Goal: Information Seeking & Learning: Learn about a topic

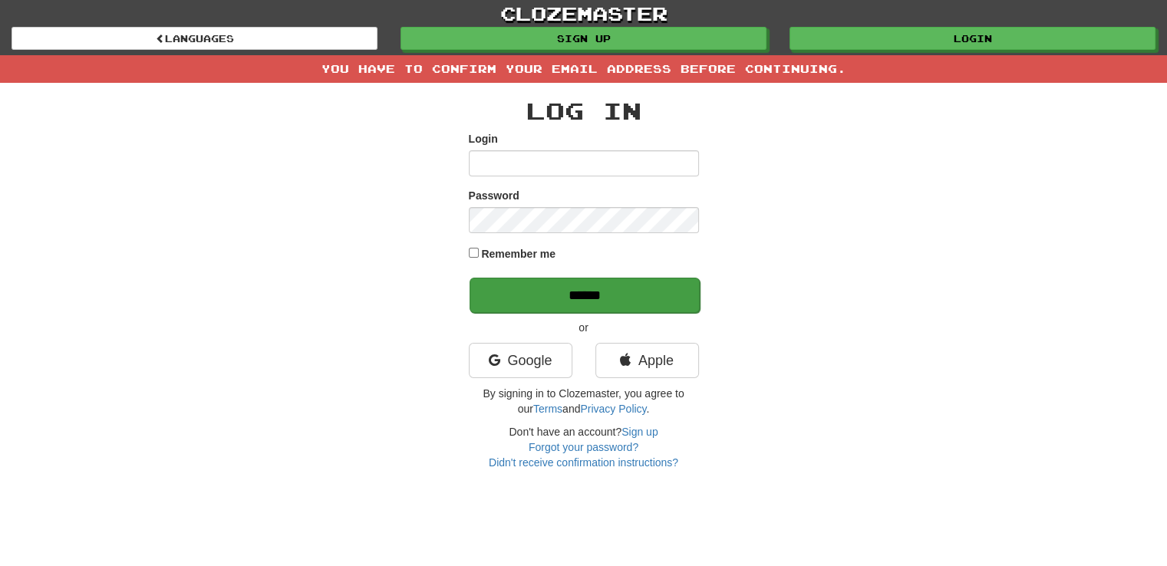
type input "**********"
click at [565, 298] on input "******" at bounding box center [584, 295] width 230 height 35
type input "**********"
click at [542, 294] on input "******" at bounding box center [584, 295] width 230 height 35
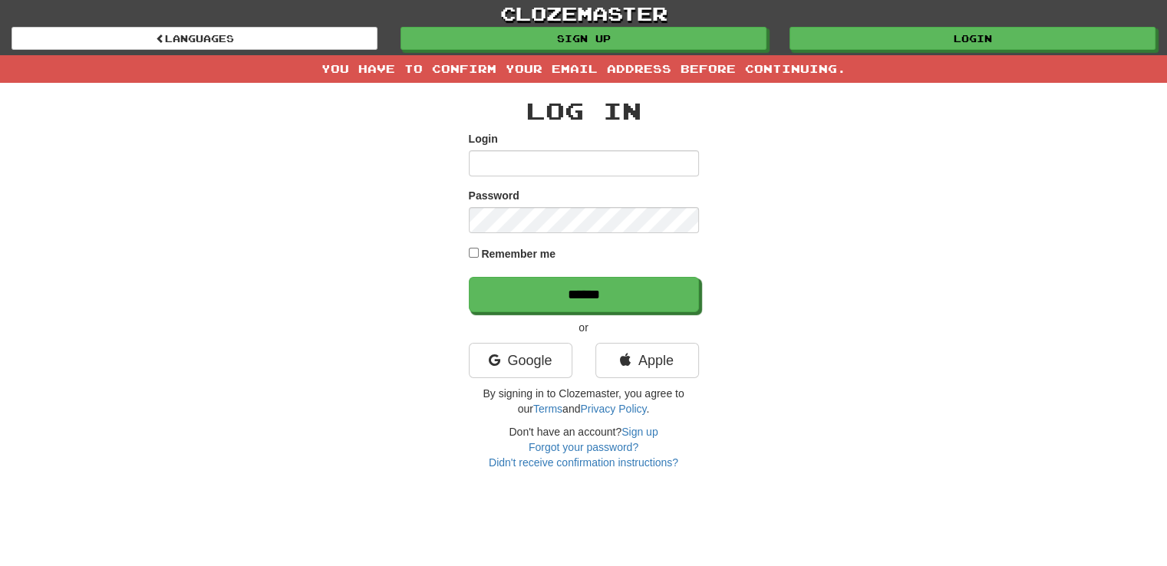
type input "**********"
click at [542, 294] on input "******" at bounding box center [584, 294] width 230 height 35
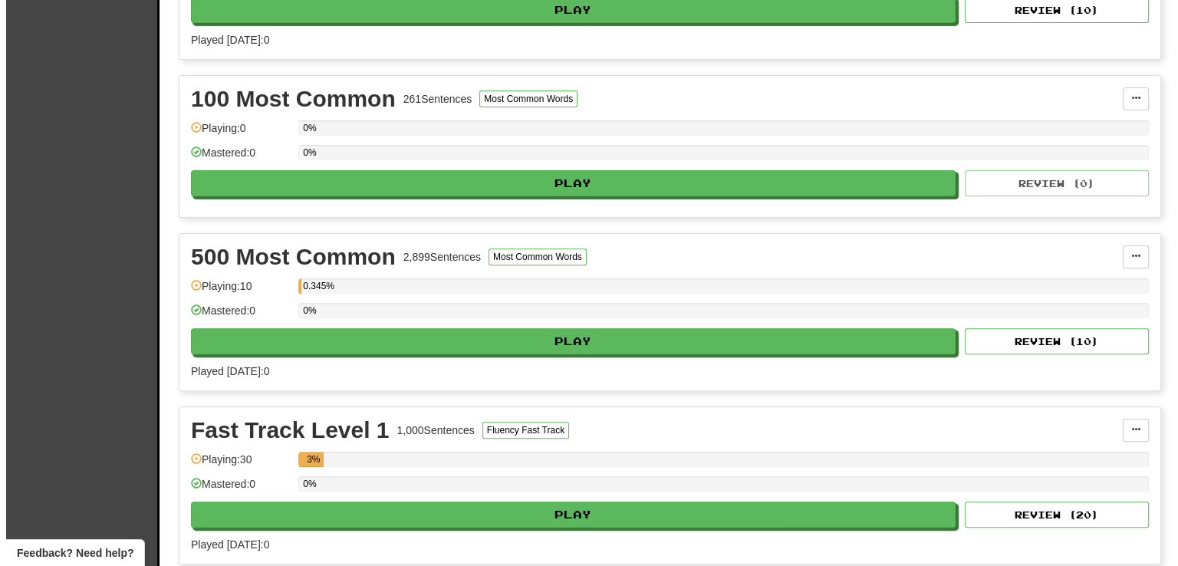
scroll to position [502, 0]
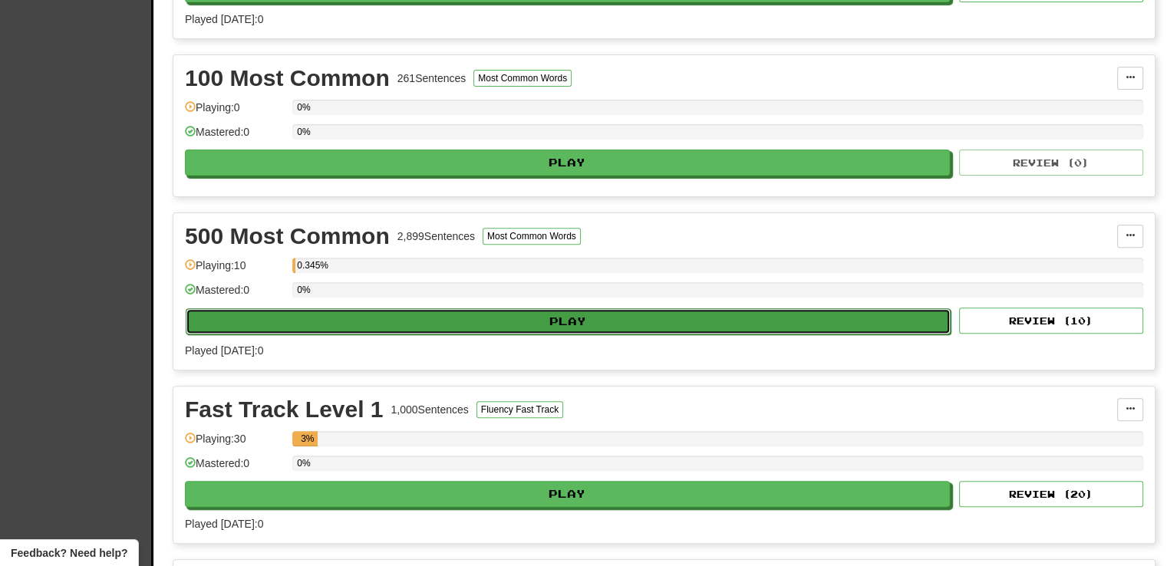
click at [543, 317] on button "Play" at bounding box center [568, 321] width 765 height 26
select select "**"
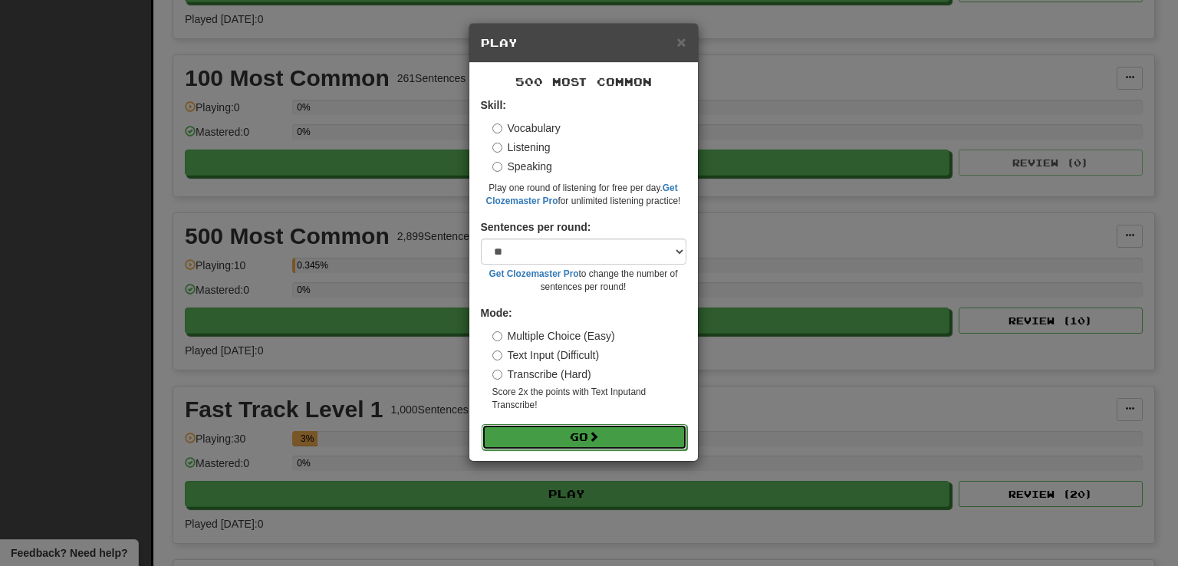
click at [543, 427] on button "Go" at bounding box center [585, 437] width 206 height 26
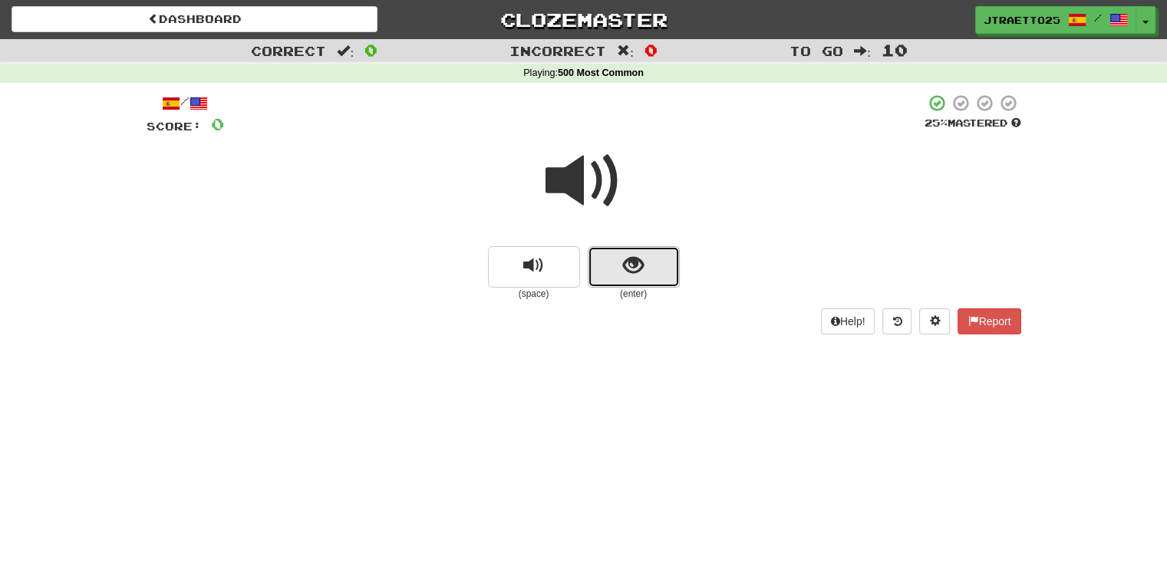
click at [625, 282] on button "show sentence" at bounding box center [634, 266] width 92 height 41
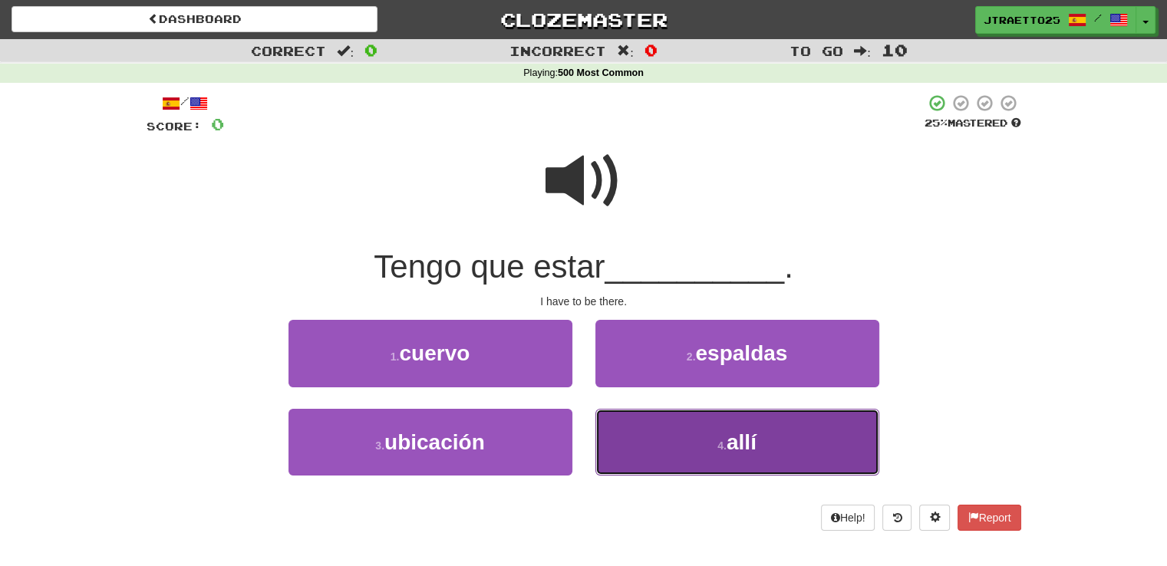
click at [716, 461] on button "4 . allí" at bounding box center [737, 442] width 284 height 67
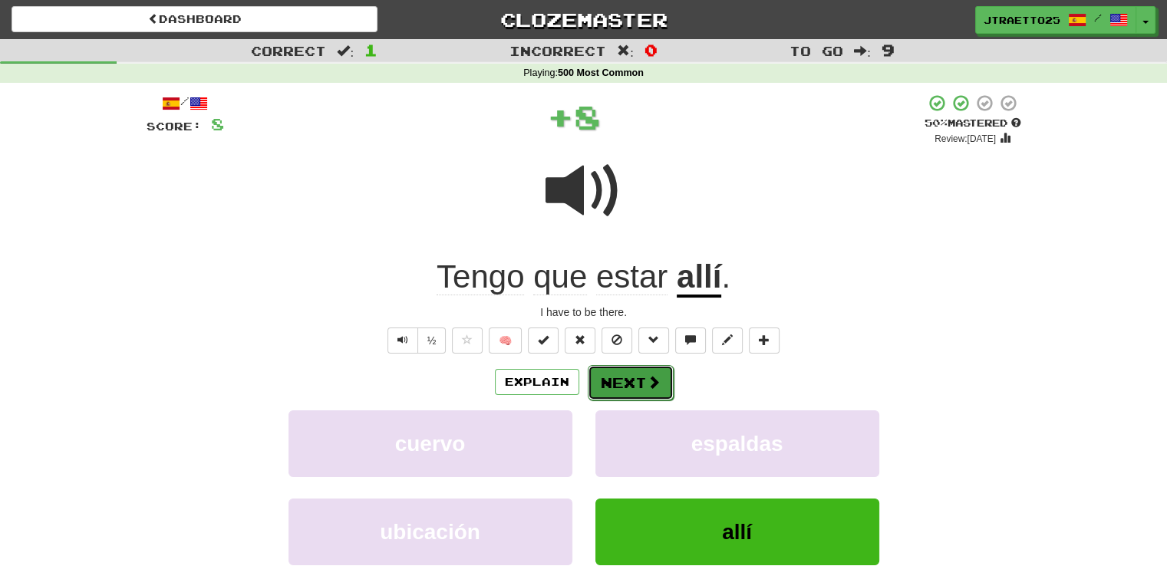
click at [641, 384] on button "Next" at bounding box center [631, 382] width 86 height 35
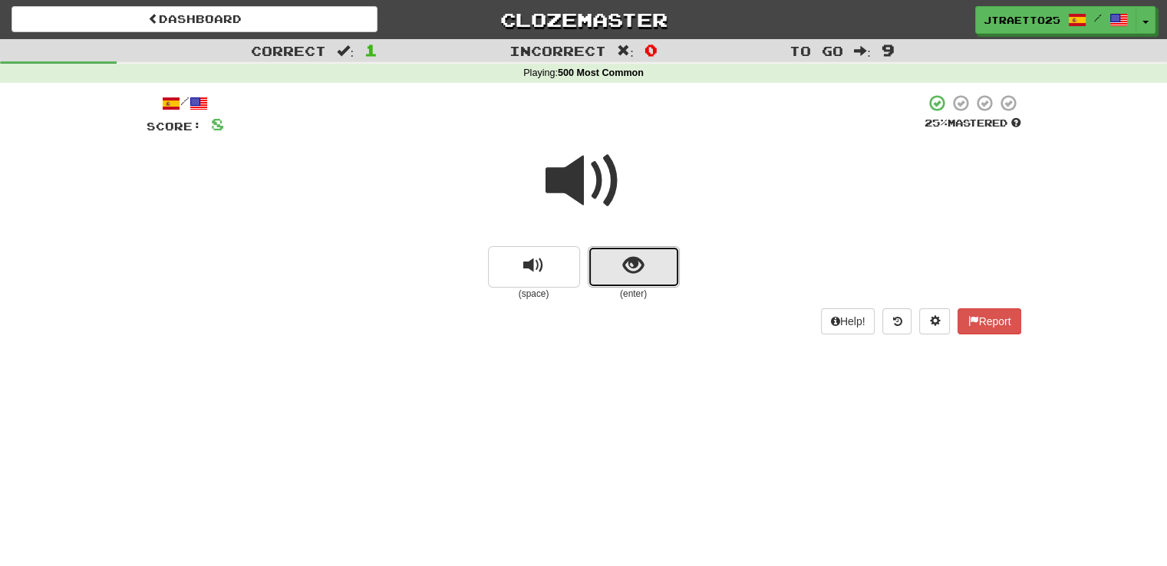
click at [612, 268] on button "show sentence" at bounding box center [634, 266] width 92 height 41
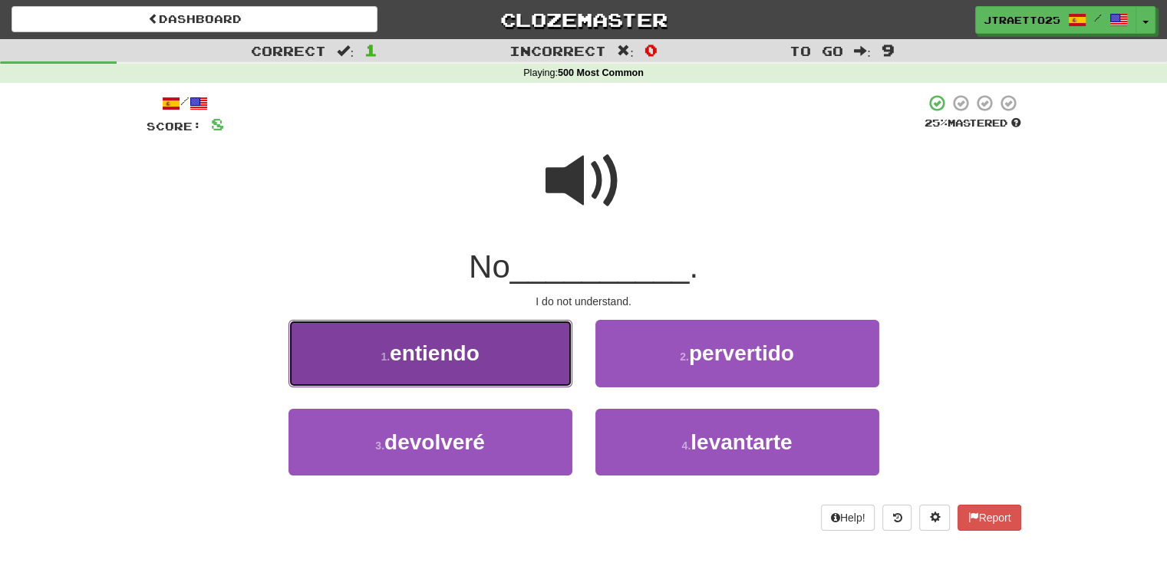
click at [456, 345] on span "entiendo" at bounding box center [435, 353] width 90 height 24
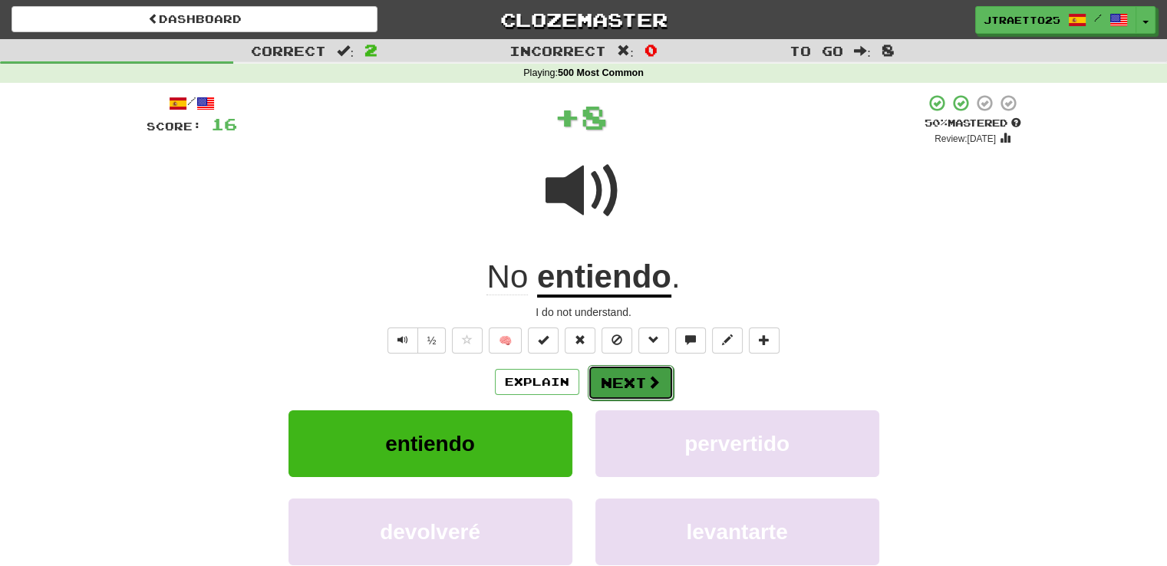
click at [621, 375] on button "Next" at bounding box center [631, 382] width 86 height 35
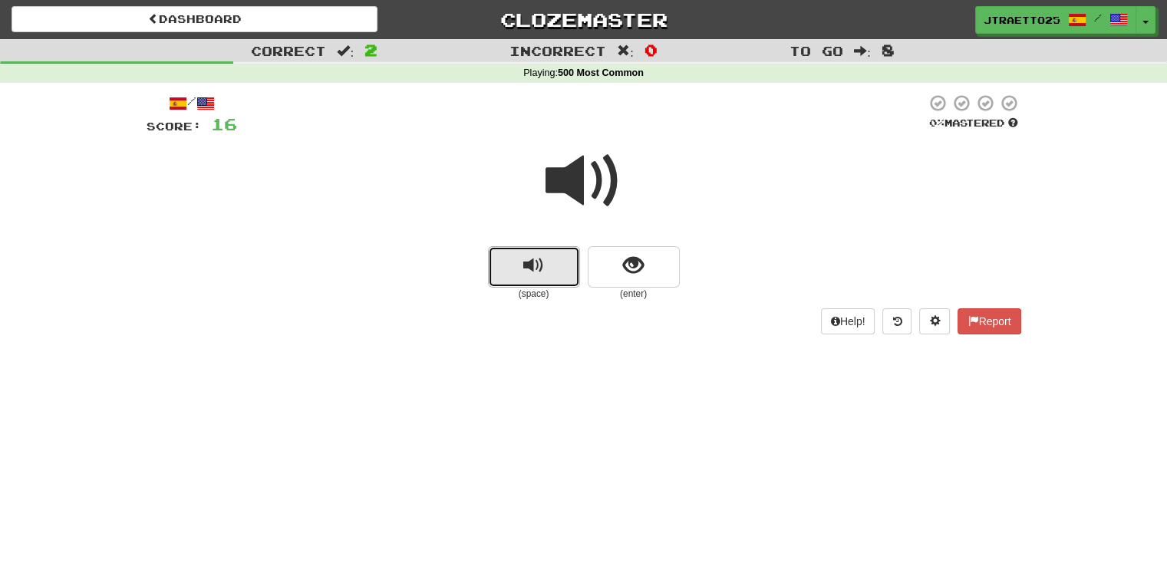
click at [547, 265] on button "replay audio" at bounding box center [534, 266] width 92 height 41
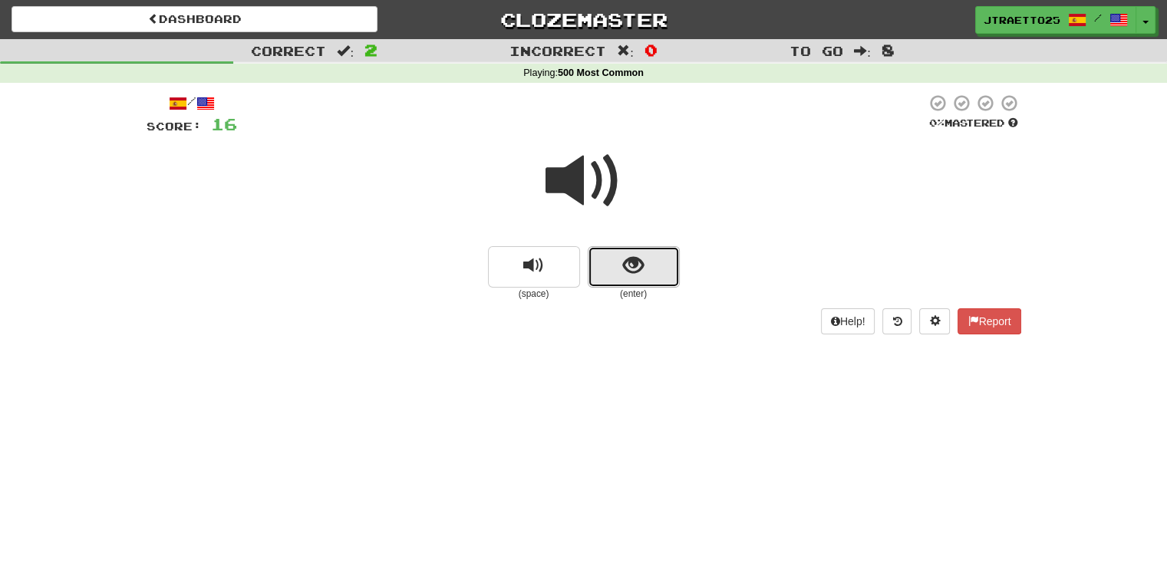
click at [604, 275] on button "show sentence" at bounding box center [634, 266] width 92 height 41
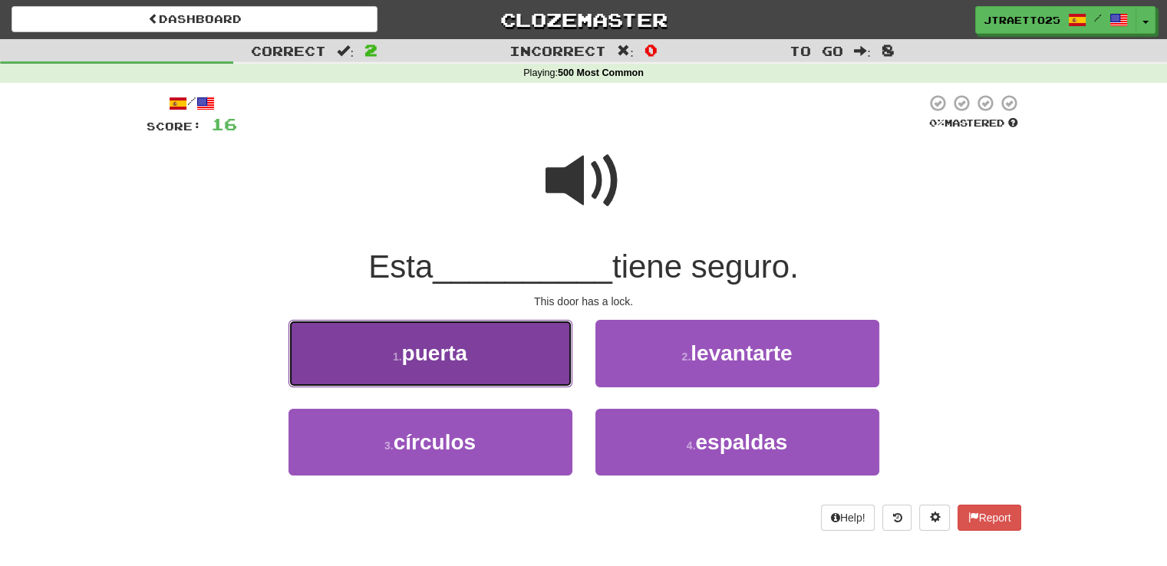
click at [463, 351] on span "puerta" at bounding box center [435, 353] width 66 height 24
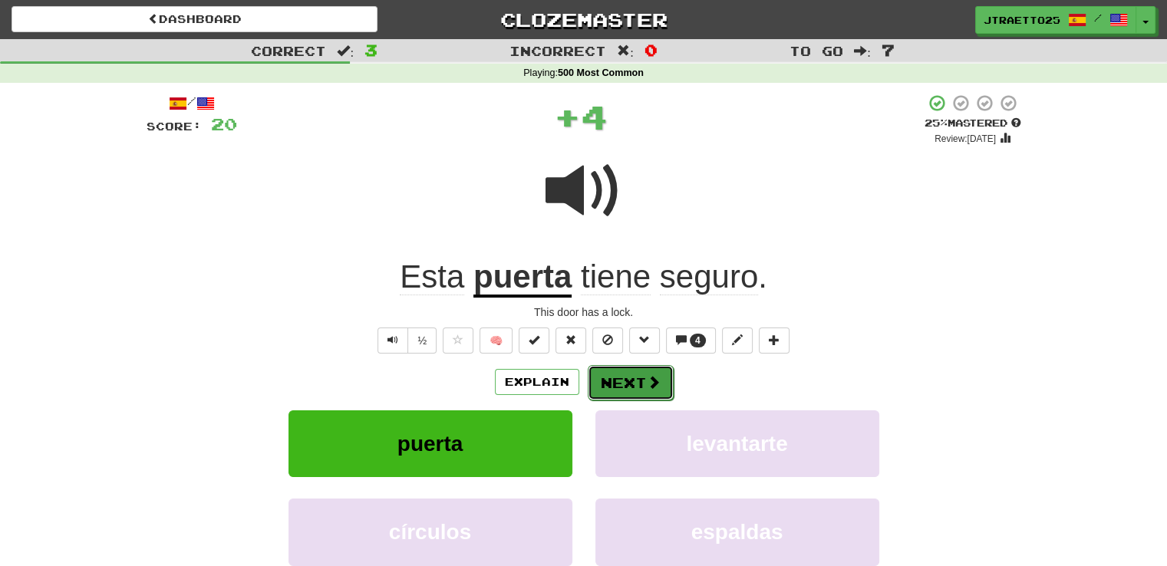
click at [638, 374] on button "Next" at bounding box center [631, 382] width 86 height 35
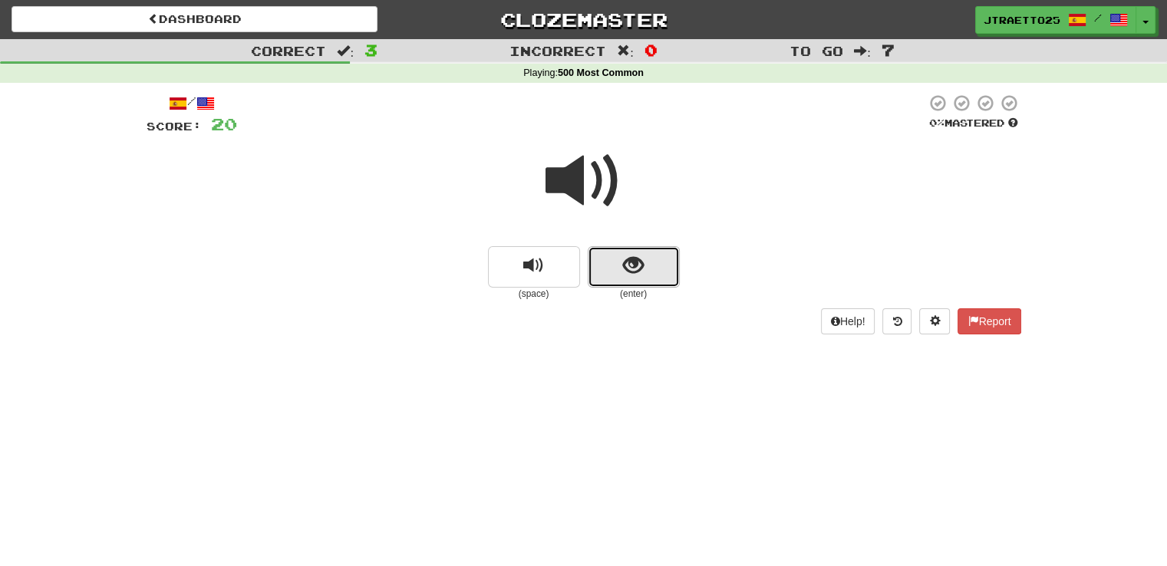
click at [609, 268] on button "show sentence" at bounding box center [634, 266] width 92 height 41
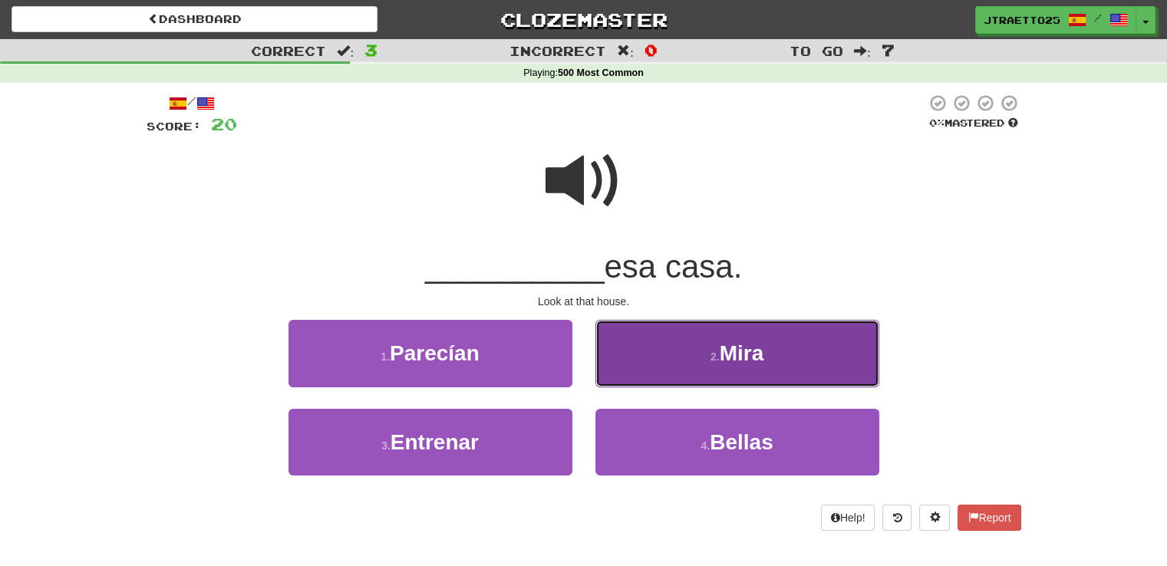
click at [713, 351] on small "2 ." at bounding box center [714, 357] width 9 height 12
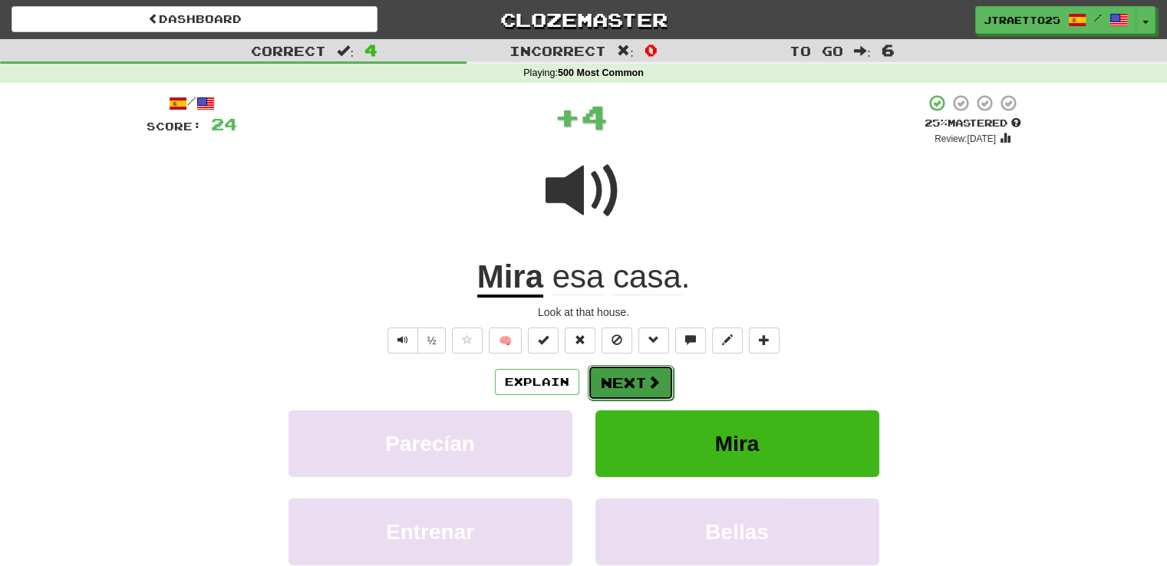
click at [630, 391] on button "Next" at bounding box center [631, 382] width 86 height 35
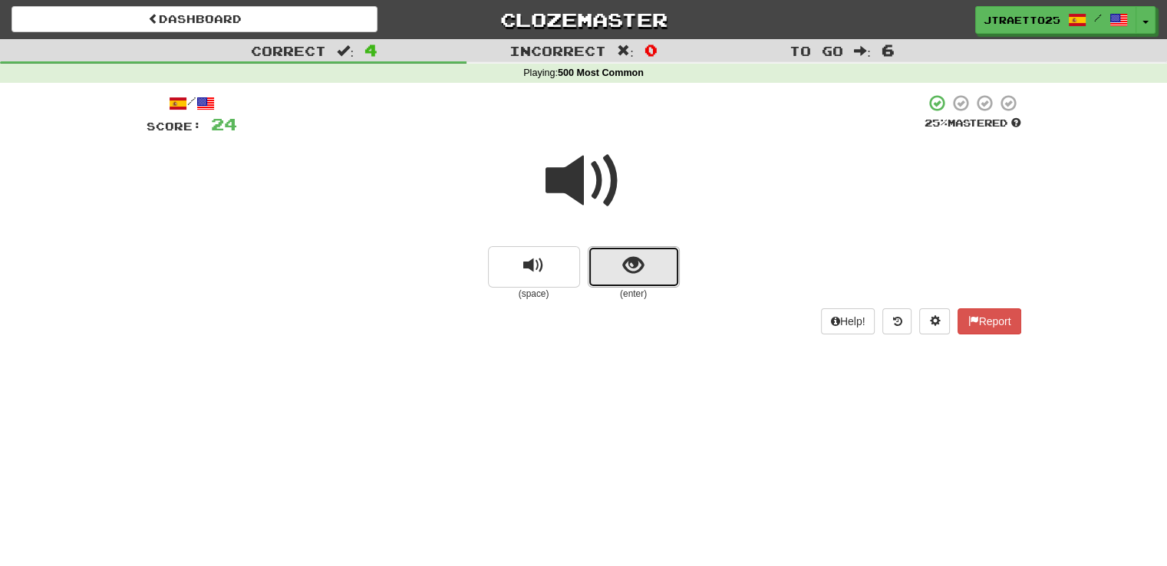
click at [641, 282] on button "show sentence" at bounding box center [634, 266] width 92 height 41
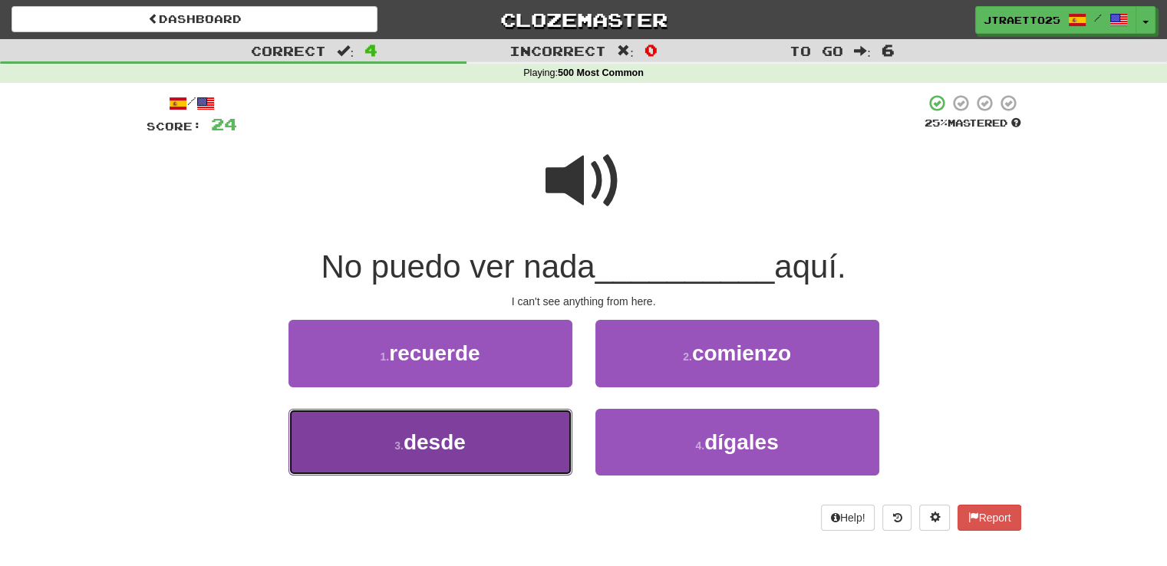
click at [473, 456] on button "3 . desde" at bounding box center [430, 442] width 284 height 67
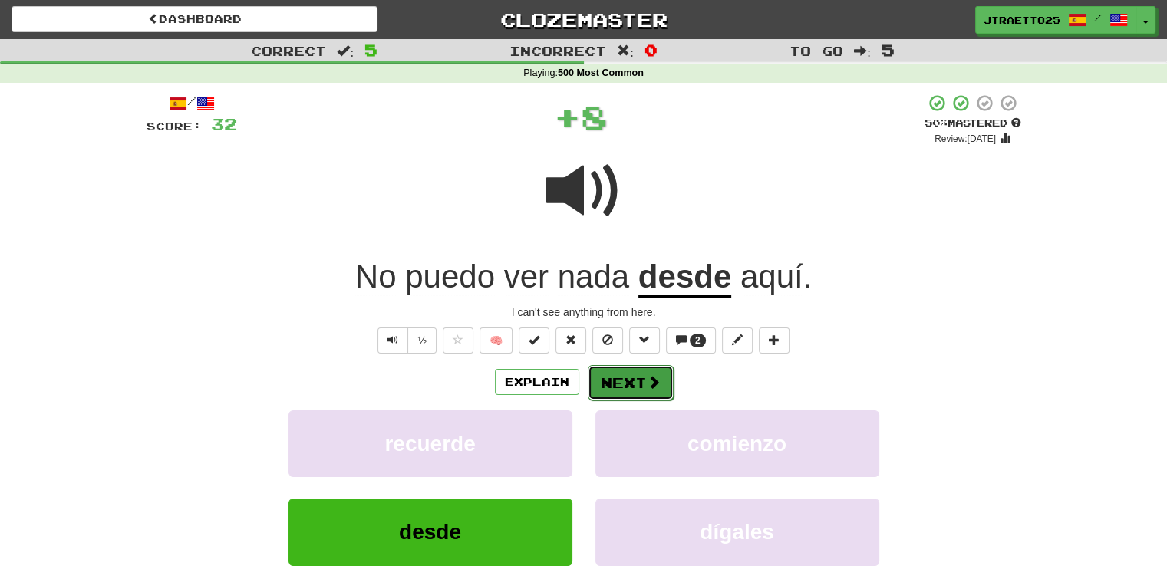
click at [604, 377] on button "Next" at bounding box center [631, 382] width 86 height 35
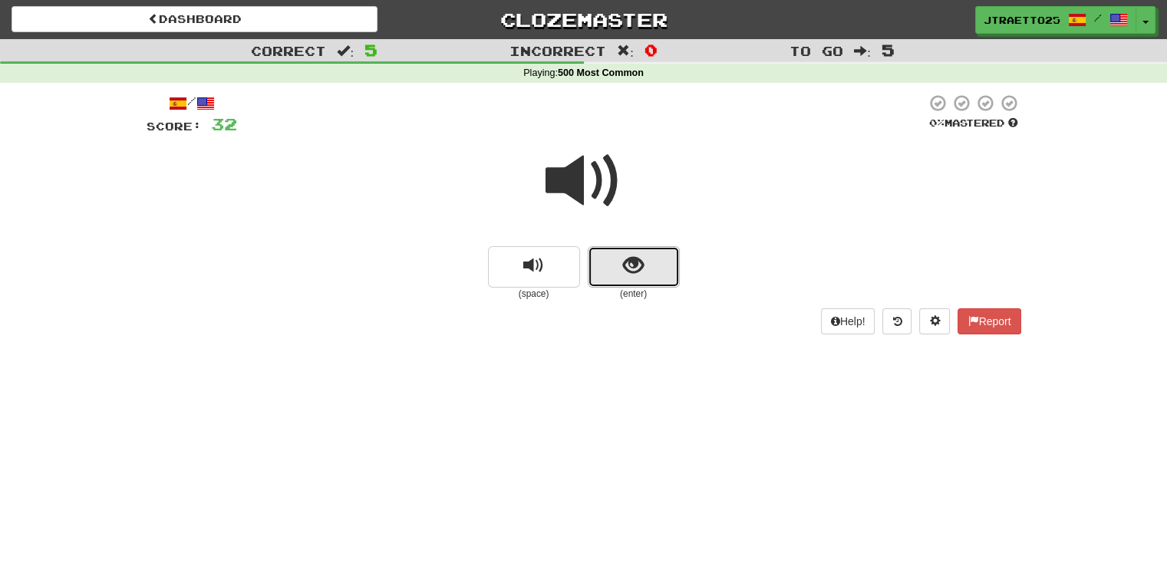
click at [635, 283] on button "show sentence" at bounding box center [634, 266] width 92 height 41
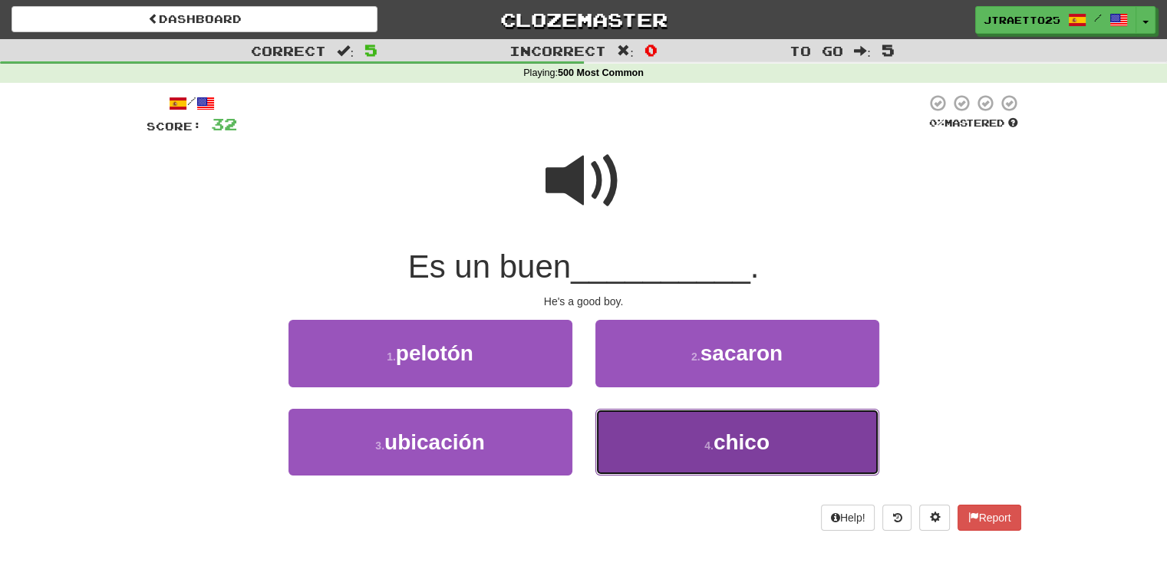
click at [644, 433] on button "4 . chico" at bounding box center [737, 442] width 284 height 67
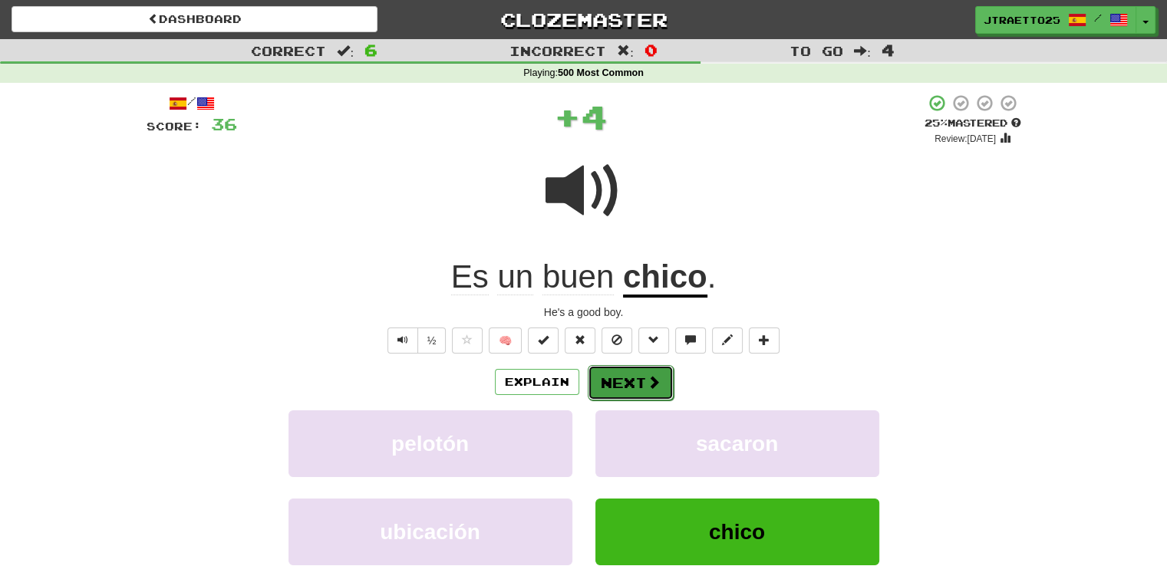
click at [626, 380] on button "Next" at bounding box center [631, 382] width 86 height 35
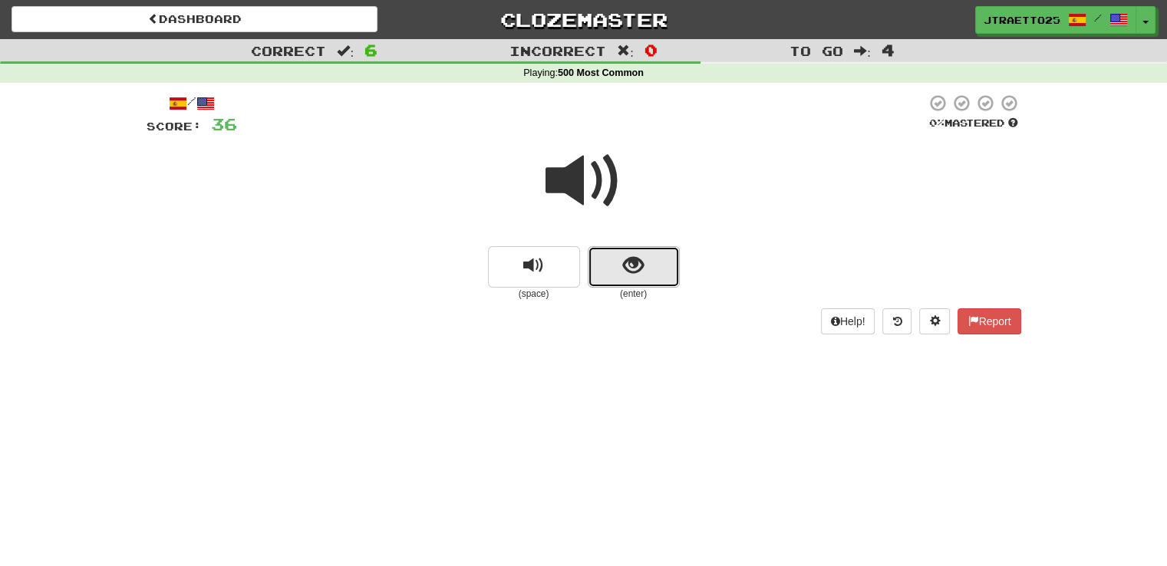
click at [600, 265] on button "show sentence" at bounding box center [634, 266] width 92 height 41
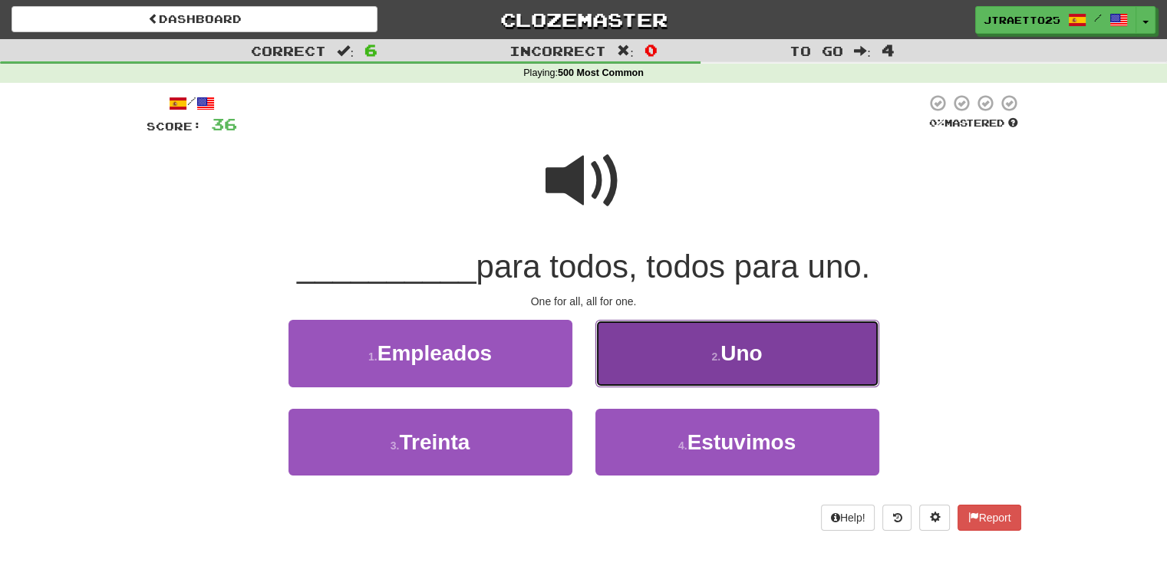
click at [668, 354] on button "2 . Uno" at bounding box center [737, 353] width 284 height 67
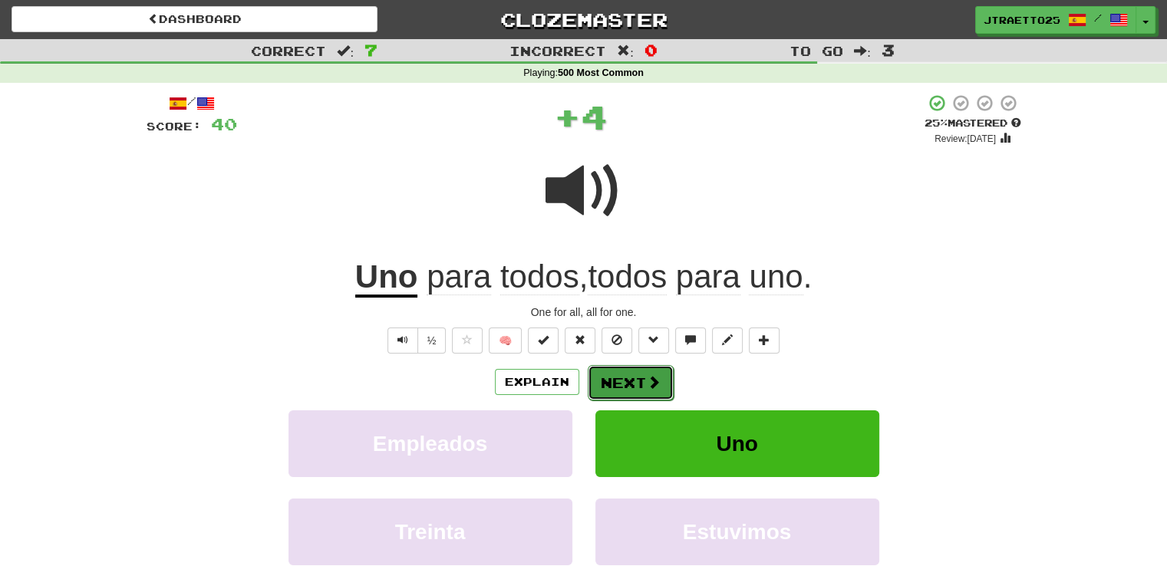
click at [635, 377] on button "Next" at bounding box center [631, 382] width 86 height 35
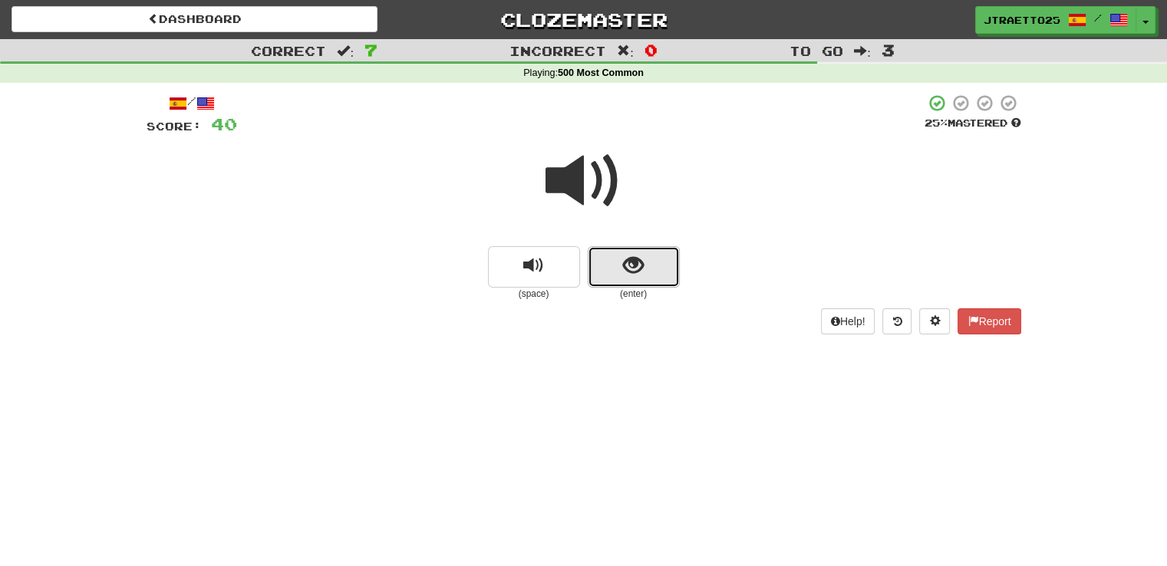
click at [632, 274] on span "show sentence" at bounding box center [633, 265] width 21 height 21
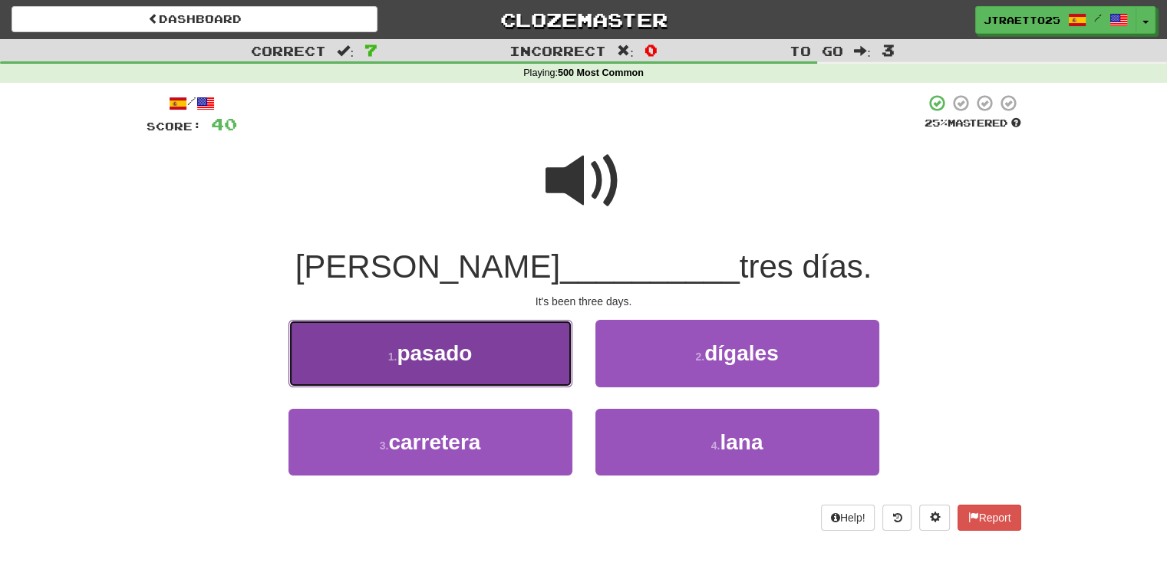
click at [494, 357] on button "1 . pasado" at bounding box center [430, 353] width 284 height 67
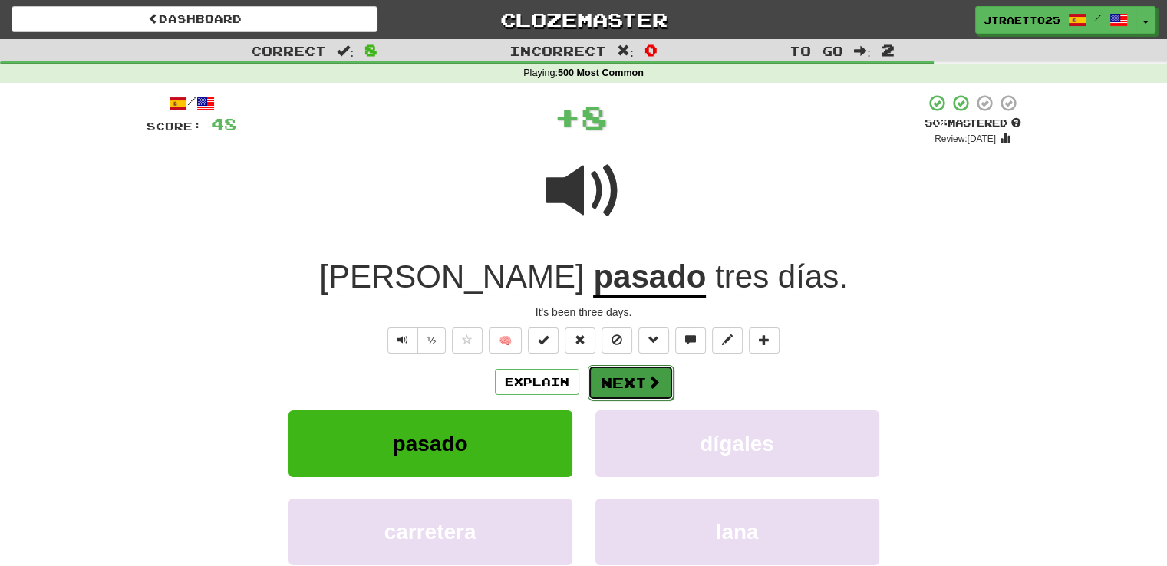
click at [623, 391] on button "Next" at bounding box center [631, 382] width 86 height 35
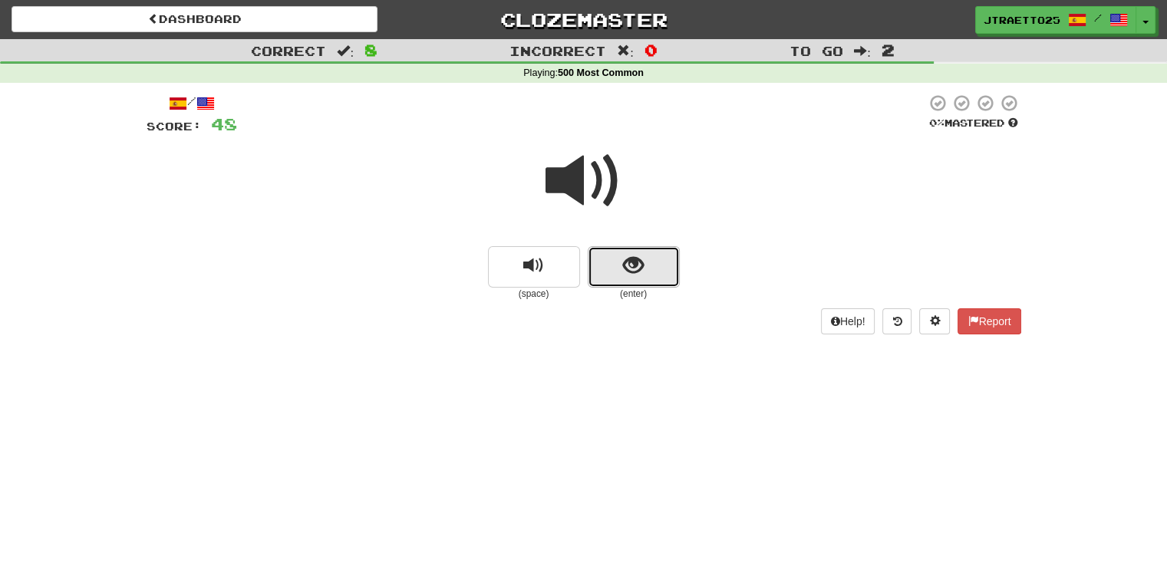
click at [614, 277] on button "show sentence" at bounding box center [634, 266] width 92 height 41
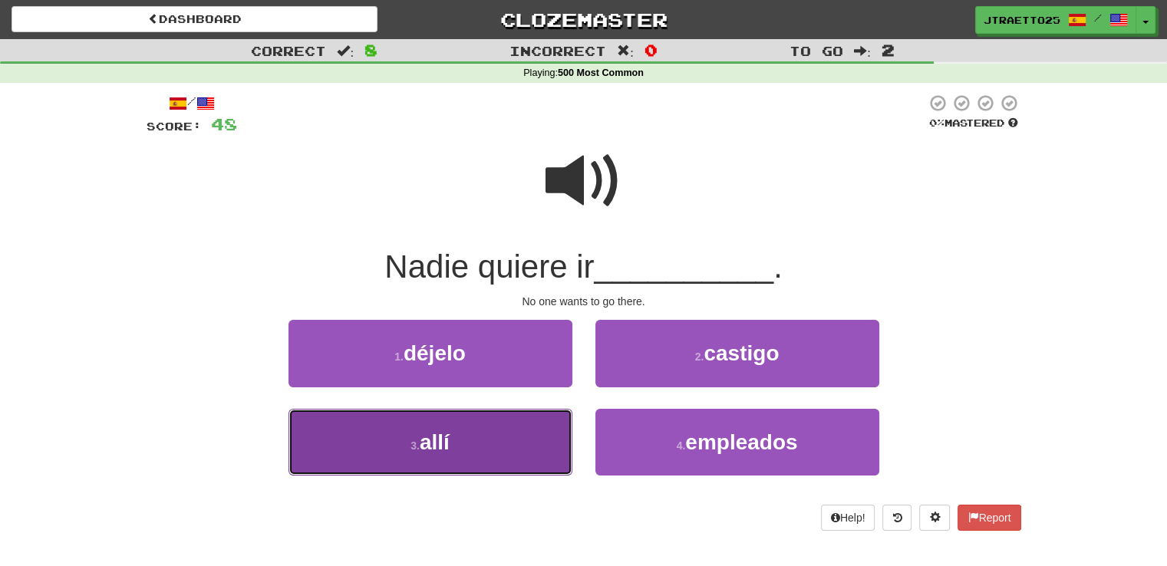
click at [476, 427] on button "3 . allí" at bounding box center [430, 442] width 284 height 67
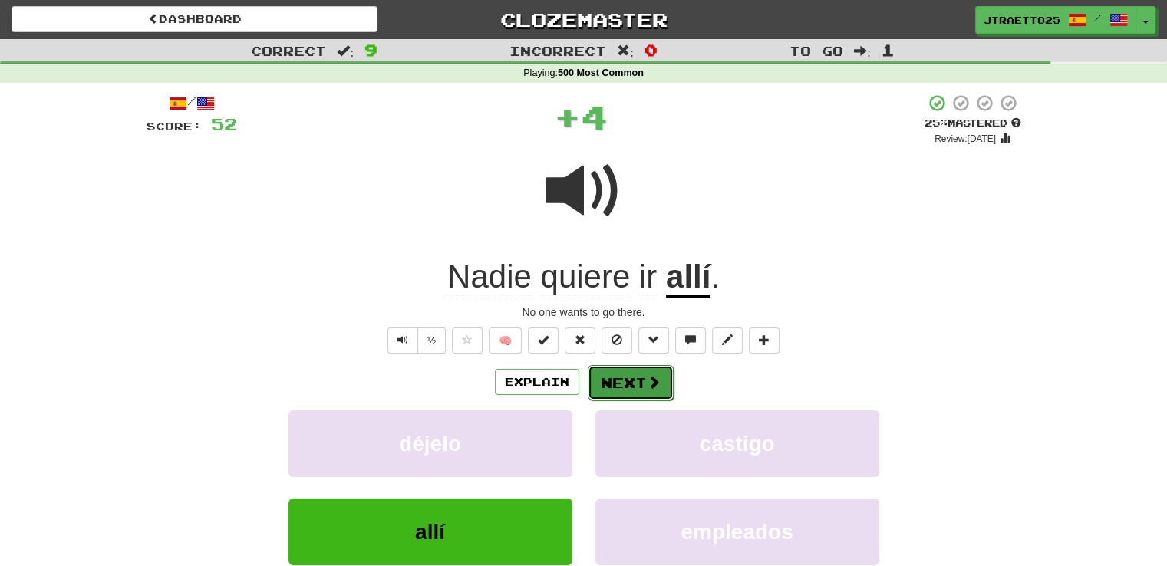
click at [611, 383] on button "Next" at bounding box center [631, 382] width 86 height 35
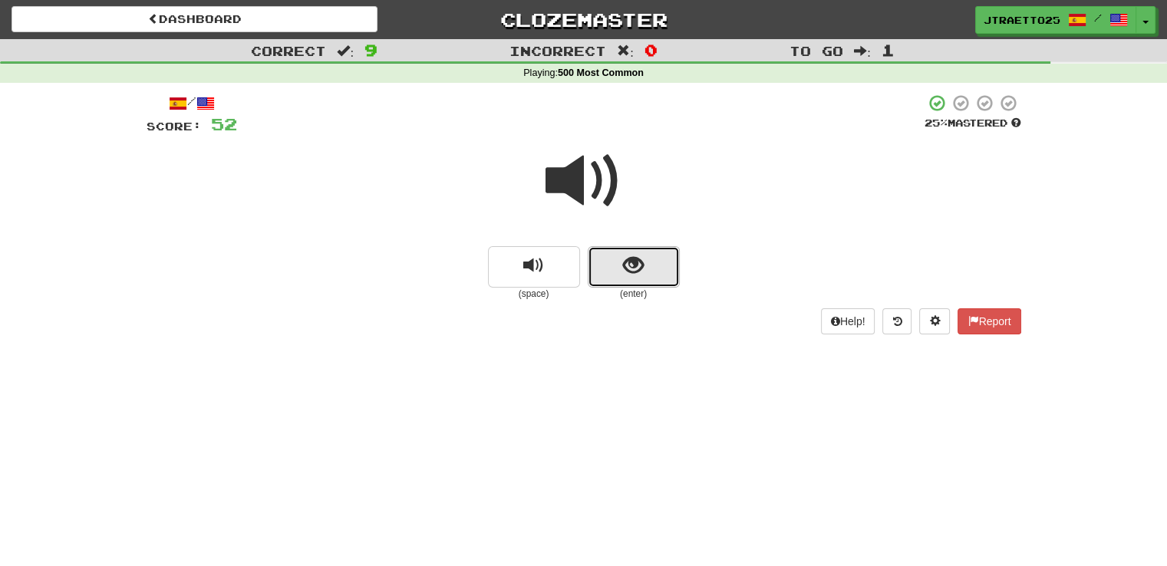
click at [613, 275] on button "show sentence" at bounding box center [634, 266] width 92 height 41
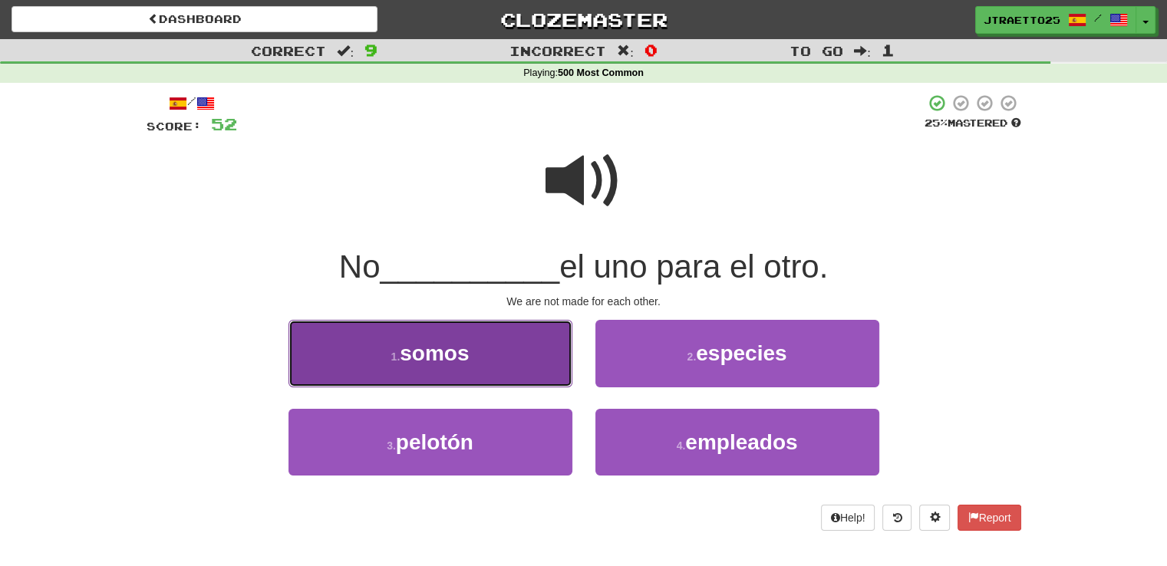
click at [510, 344] on button "1 . somos" at bounding box center [430, 353] width 284 height 67
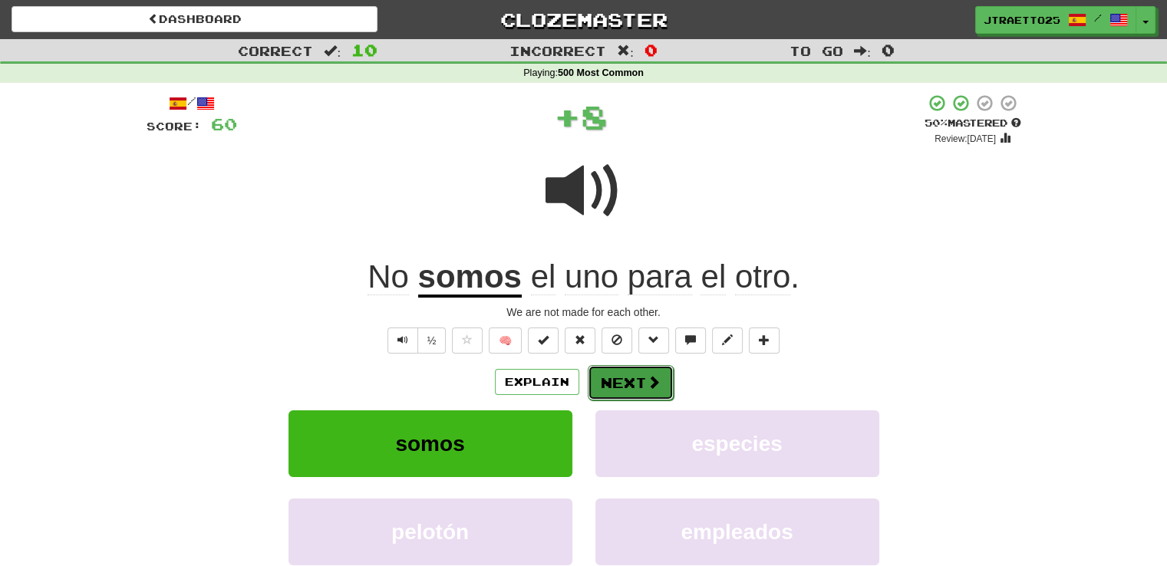
click at [618, 380] on button "Next" at bounding box center [631, 382] width 86 height 35
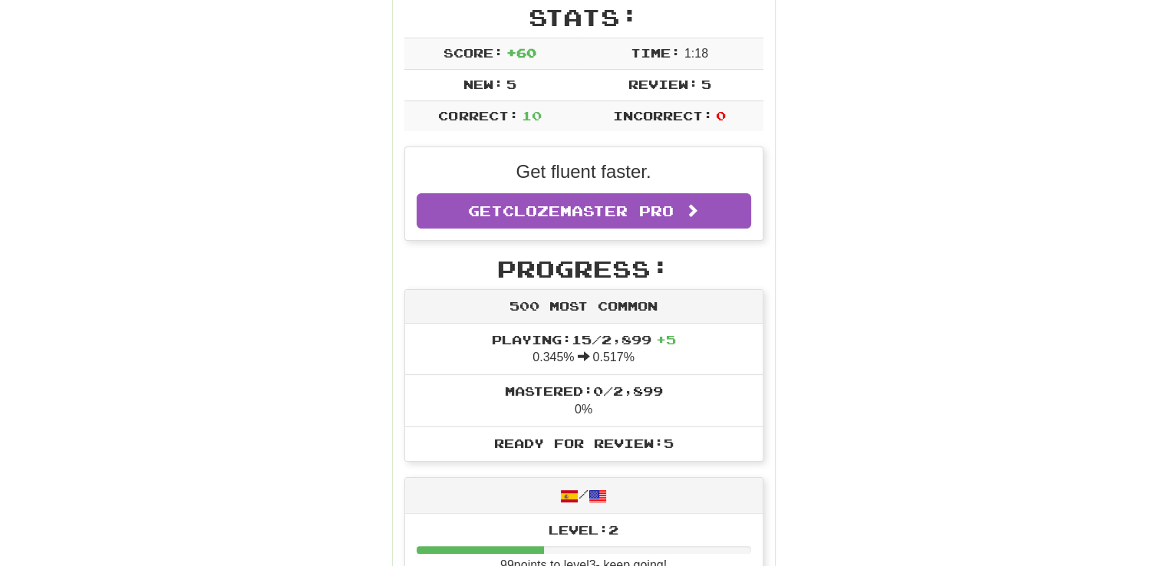
scroll to position [6, 0]
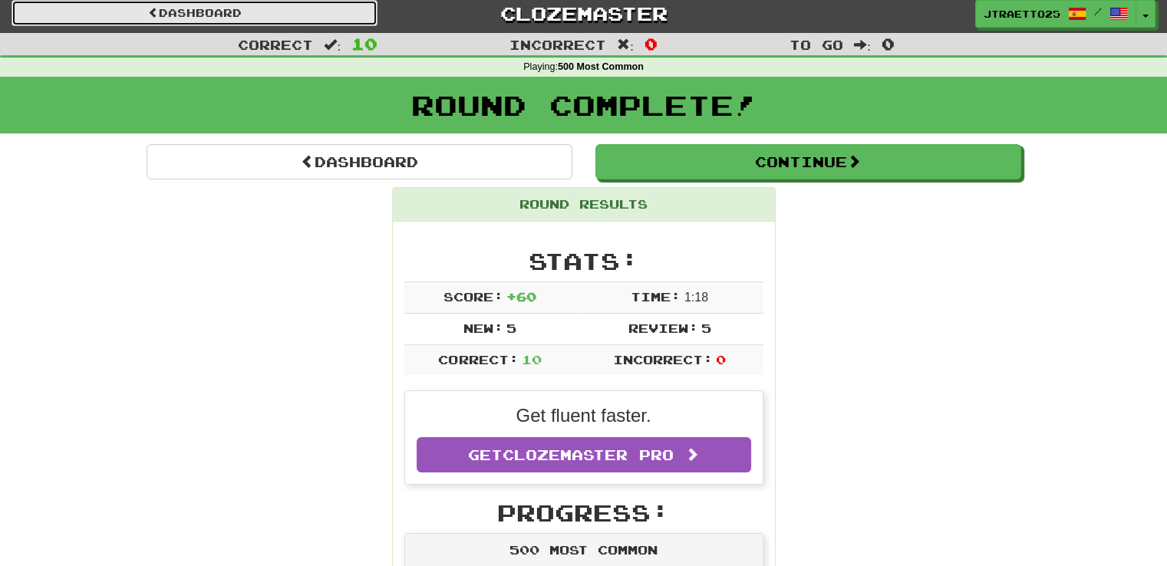
click at [230, 15] on link "Dashboard" at bounding box center [195, 13] width 366 height 26
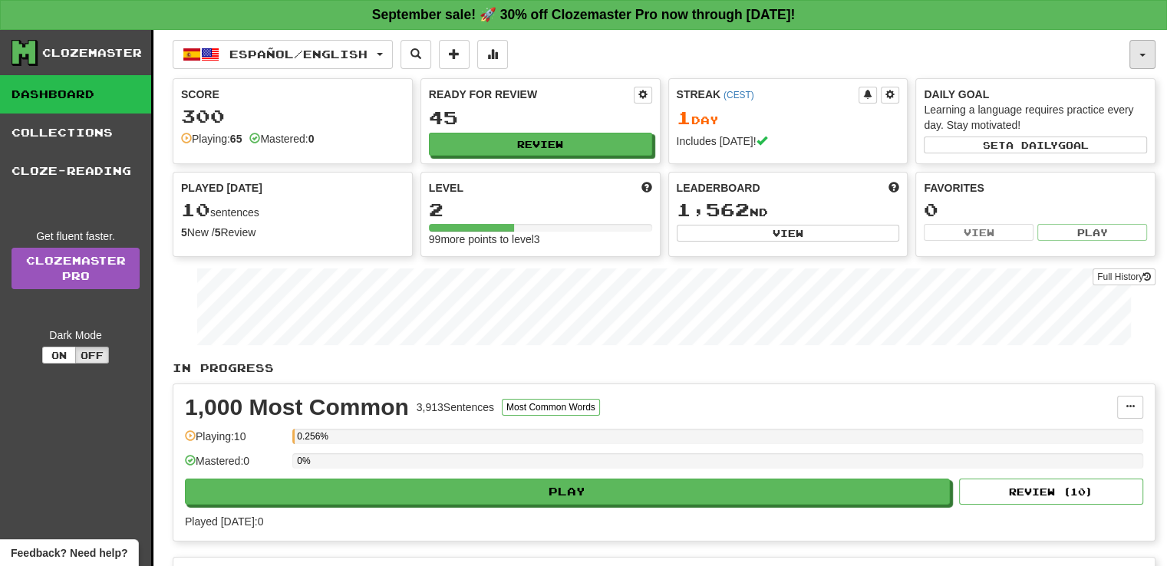
click at [1141, 48] on button "button" at bounding box center [1142, 54] width 26 height 29
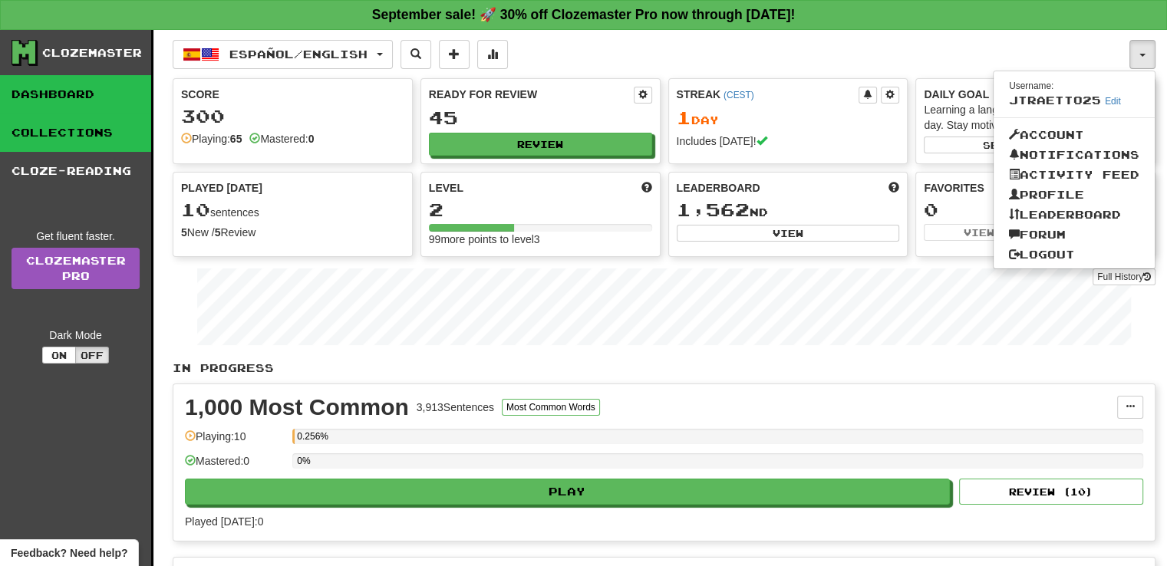
click at [67, 120] on link "Collections" at bounding box center [75, 133] width 151 height 38
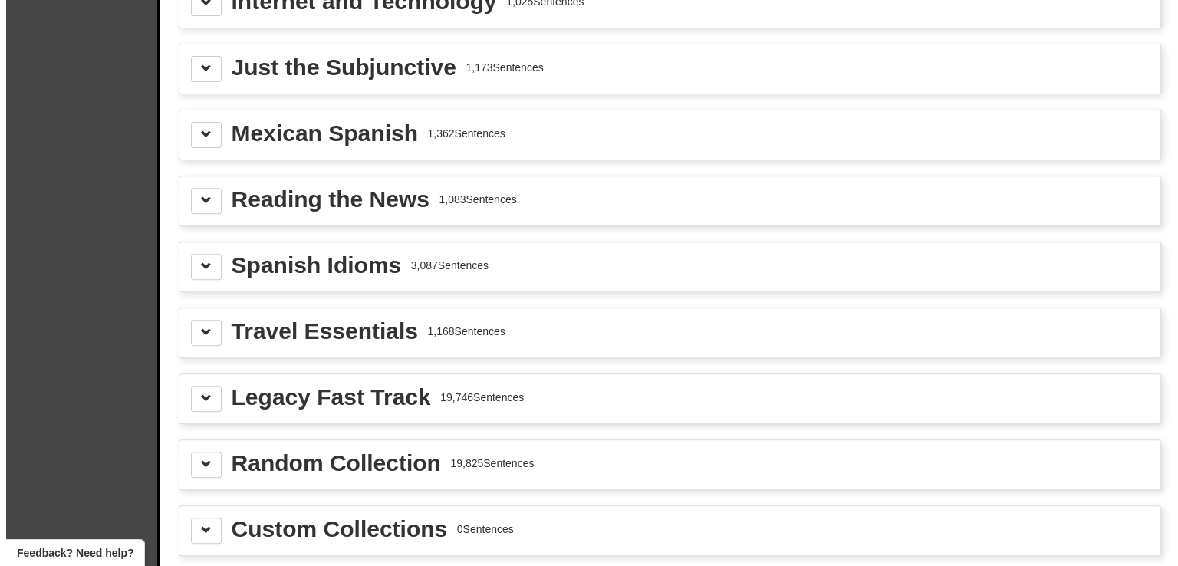
scroll to position [556, 0]
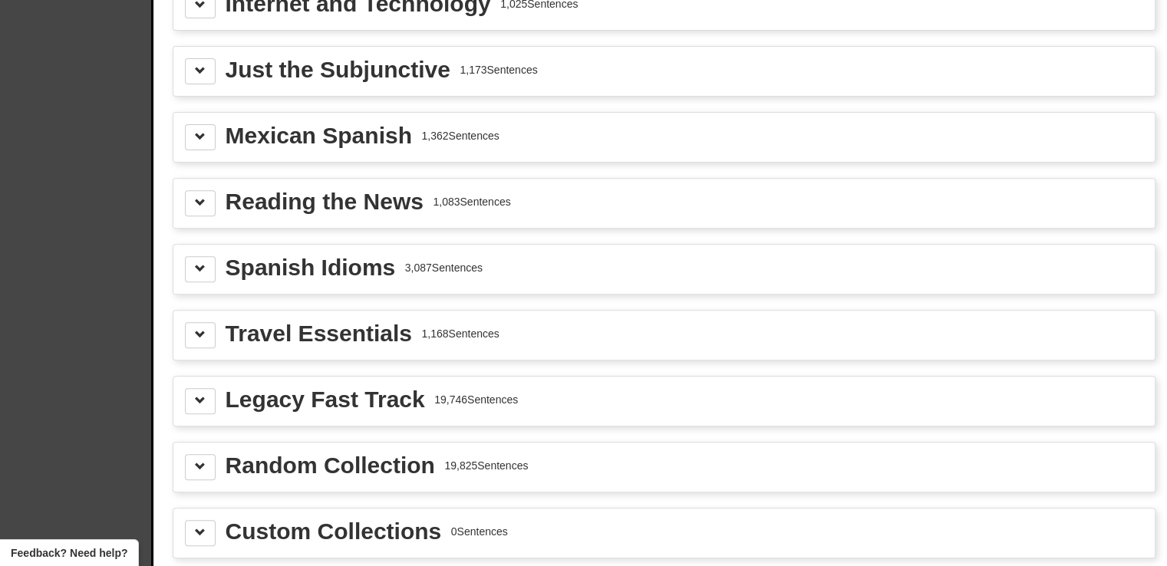
click at [350, 260] on div "Spanish Idioms" at bounding box center [311, 267] width 170 height 23
click at [209, 265] on button at bounding box center [200, 269] width 31 height 26
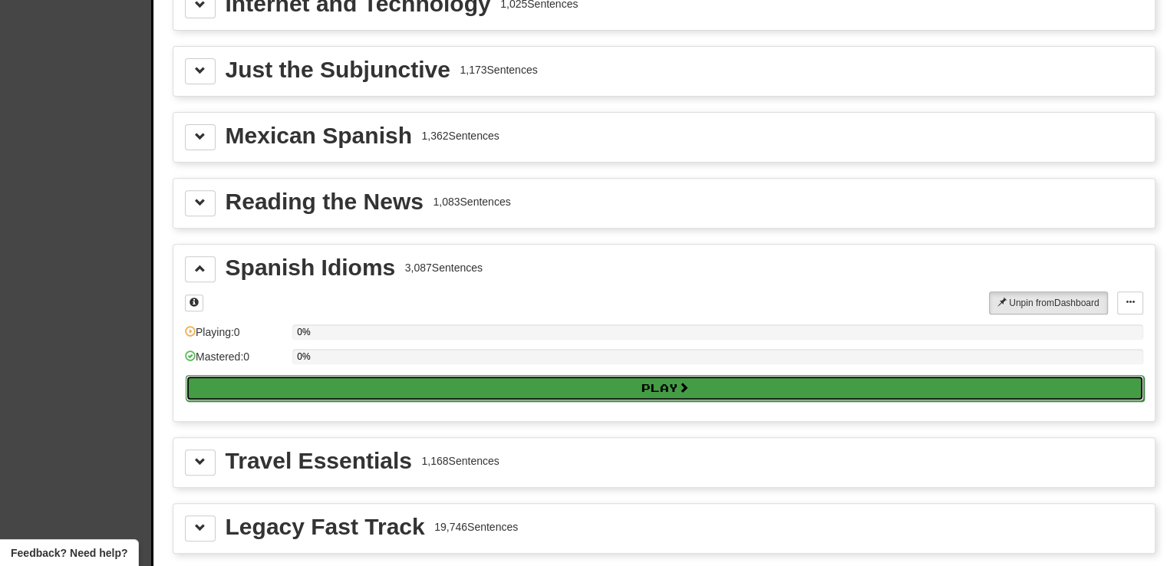
click at [488, 377] on button "Play" at bounding box center [665, 388] width 958 height 26
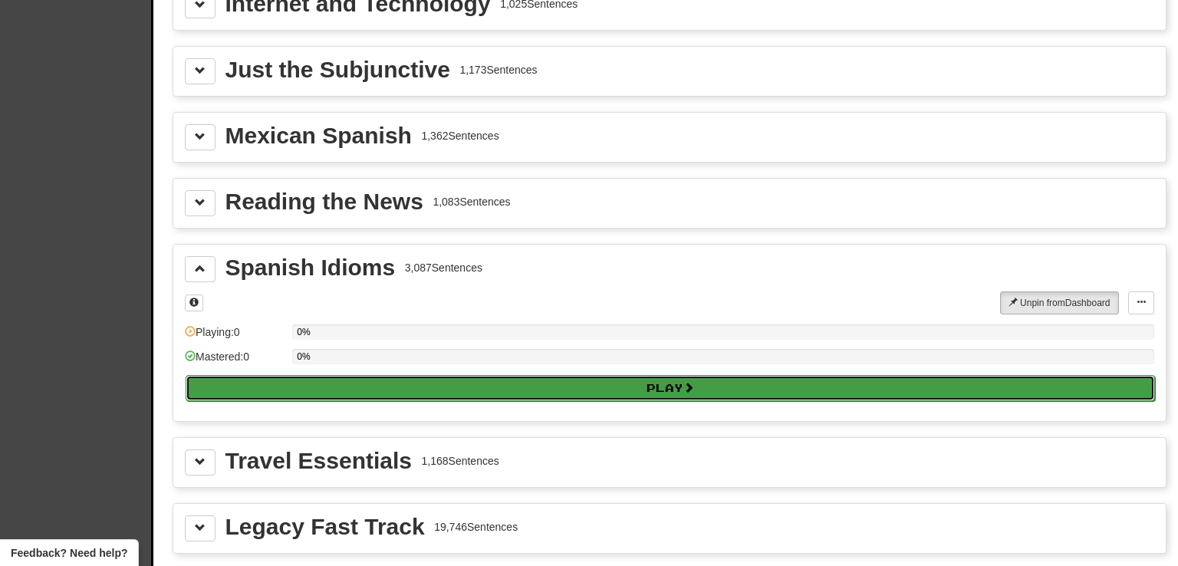
select select "**"
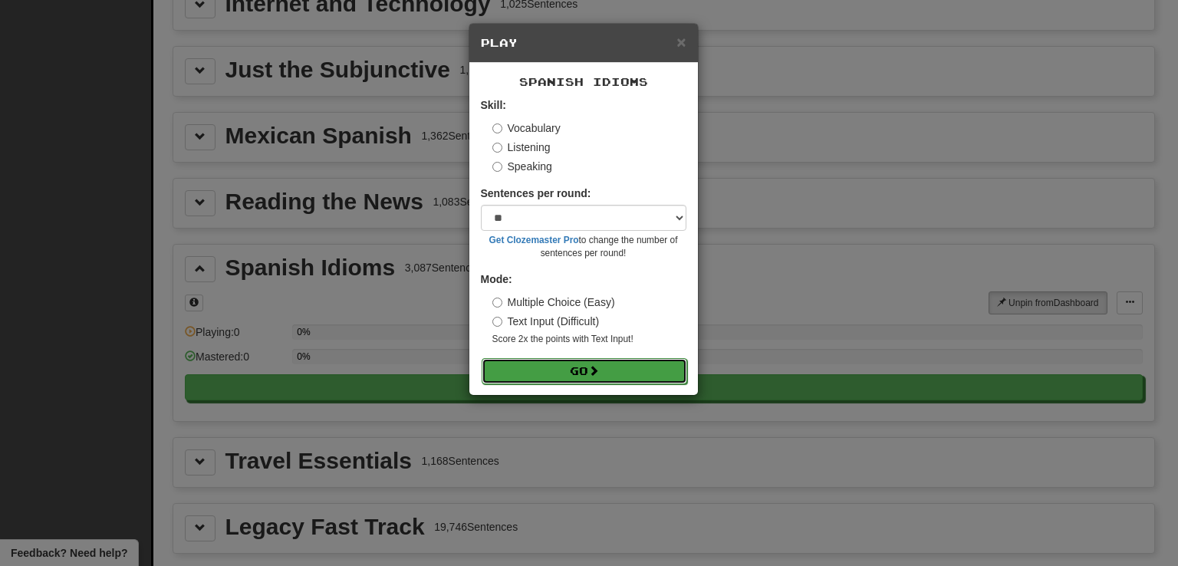
click at [546, 378] on button "Go" at bounding box center [585, 371] width 206 height 26
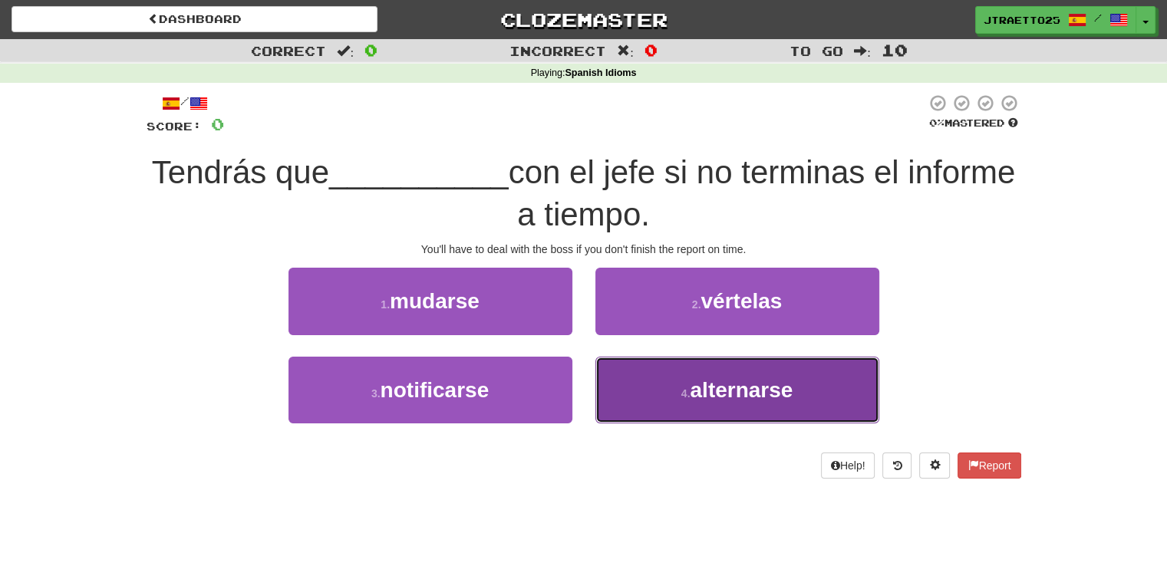
click at [669, 390] on button "4 . alternarse" at bounding box center [737, 390] width 284 height 67
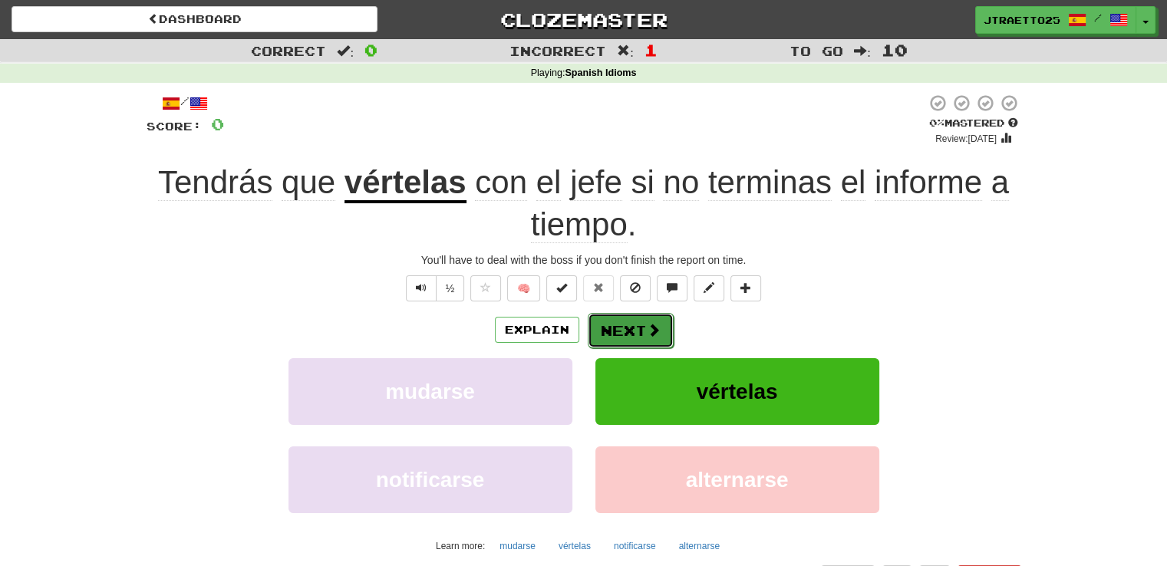
click at [637, 334] on button "Next" at bounding box center [631, 330] width 86 height 35
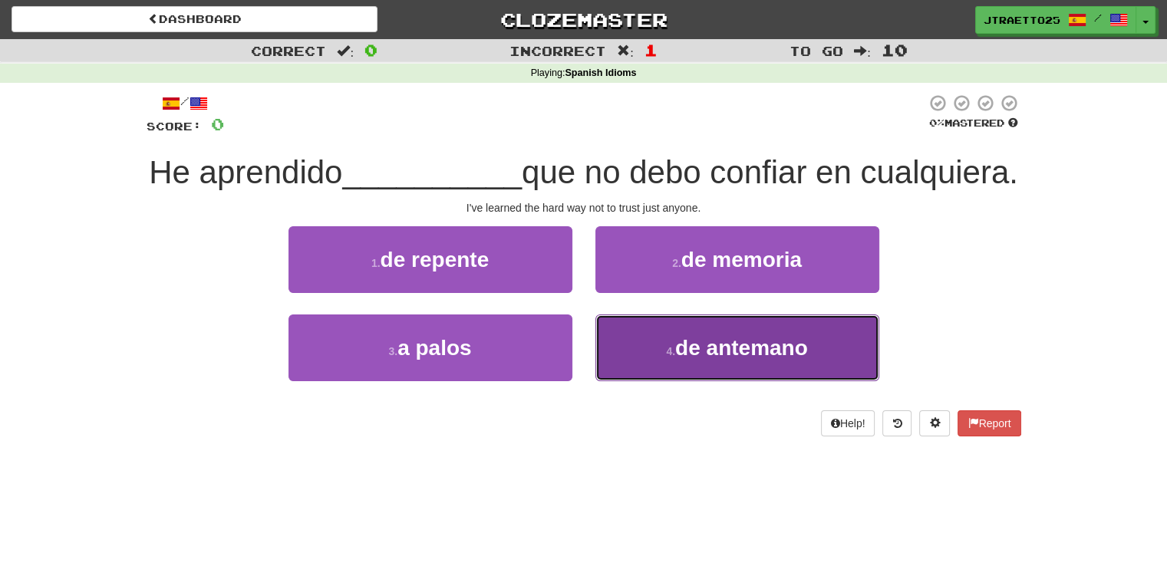
click at [638, 381] on button "4 . de antemano" at bounding box center [737, 348] width 284 height 67
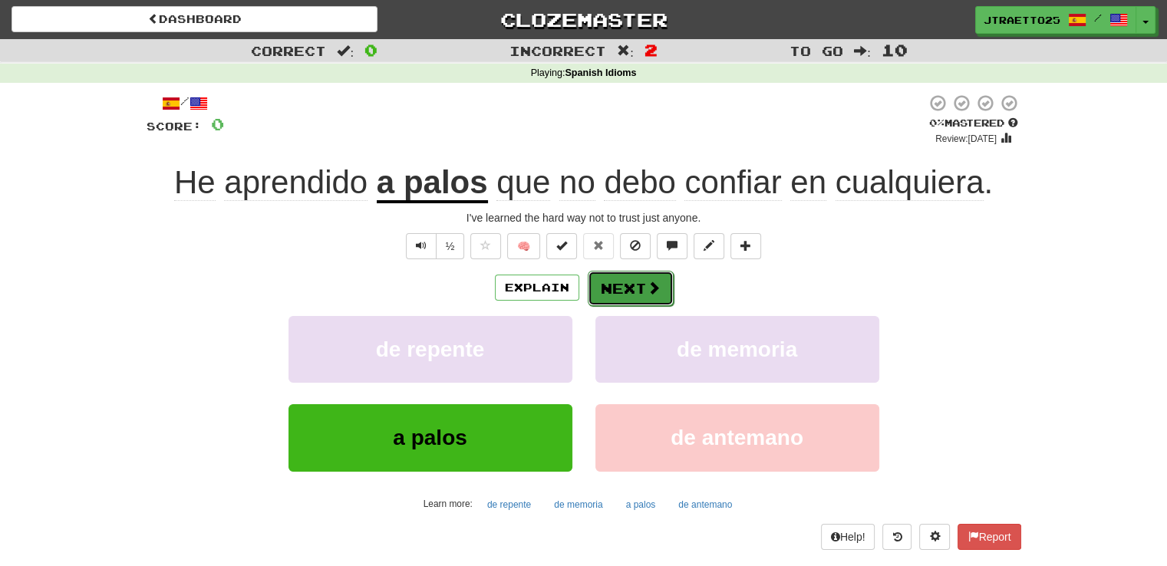
click at [626, 284] on button "Next" at bounding box center [631, 288] width 86 height 35
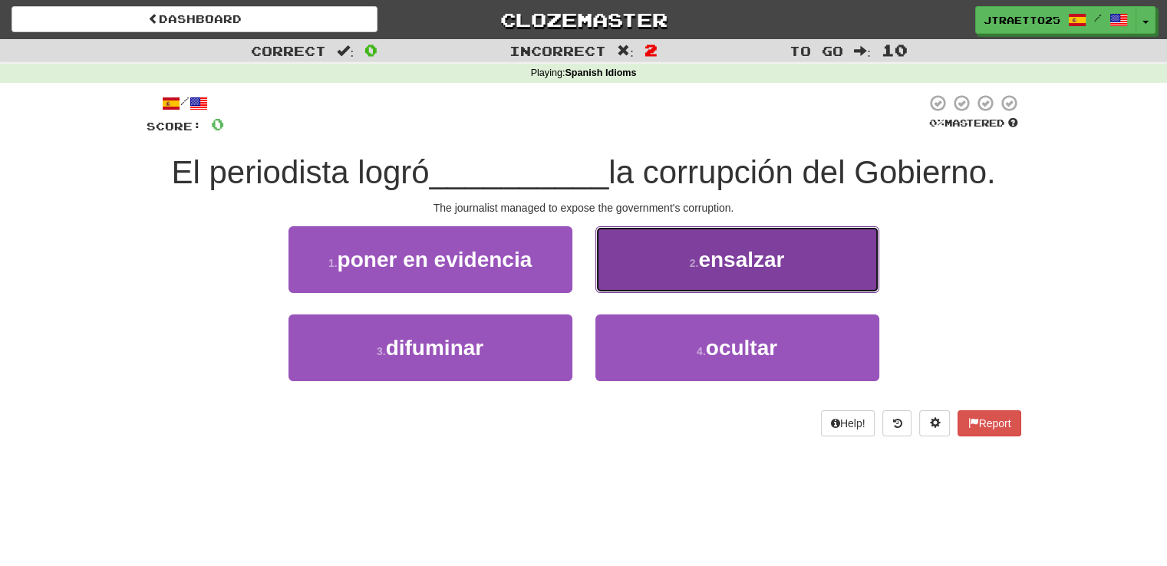
click at [672, 268] on button "2 . ensalzar" at bounding box center [737, 259] width 284 height 67
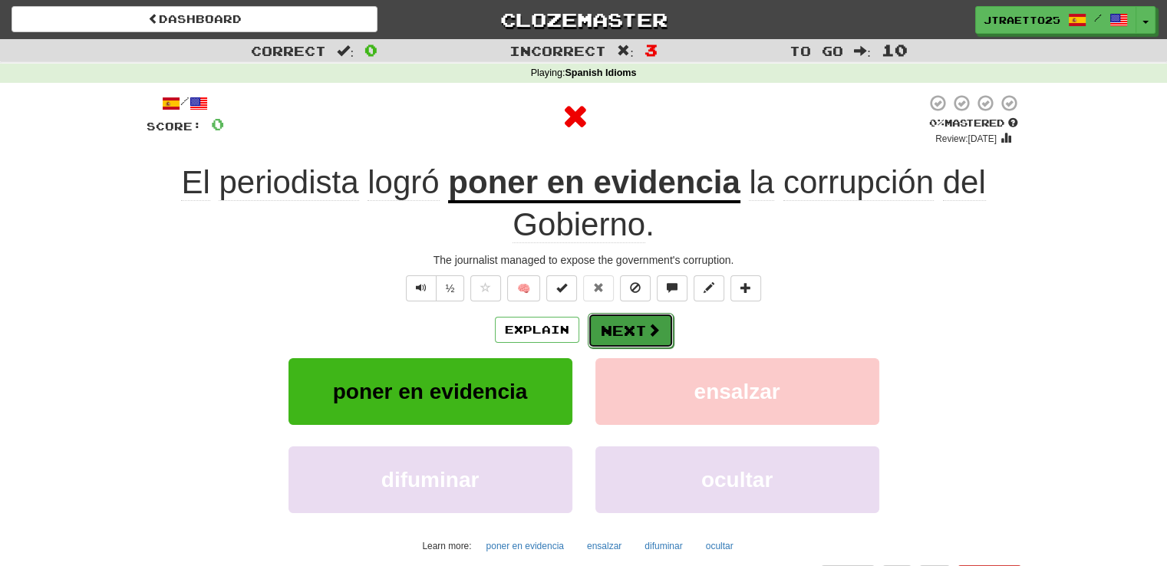
click at [623, 332] on button "Next" at bounding box center [631, 330] width 86 height 35
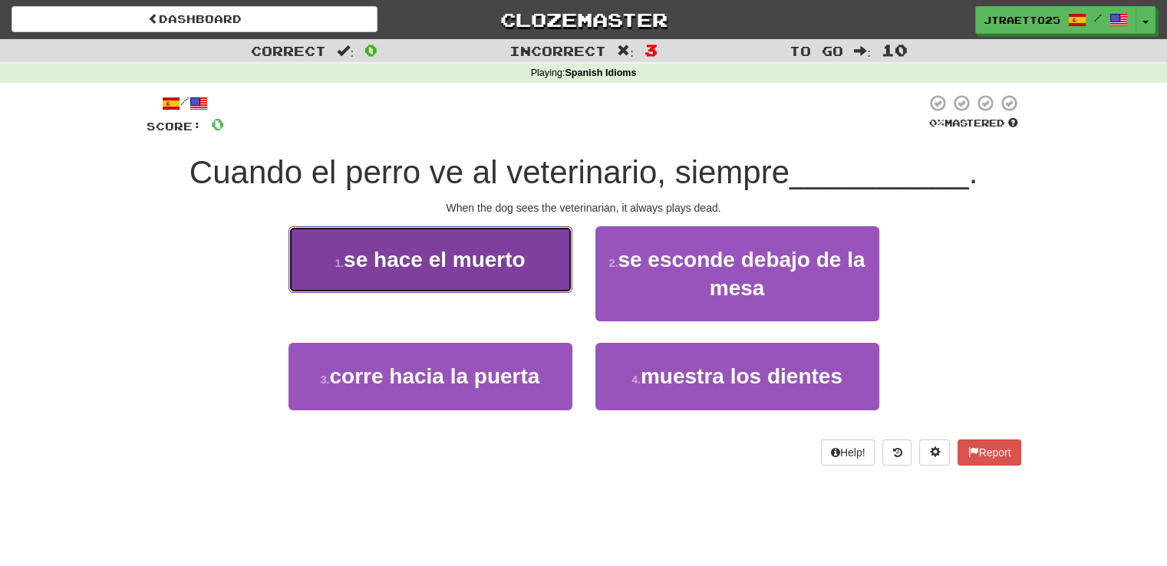
click at [469, 275] on button "1 . se hace el muerto" at bounding box center [430, 259] width 284 height 67
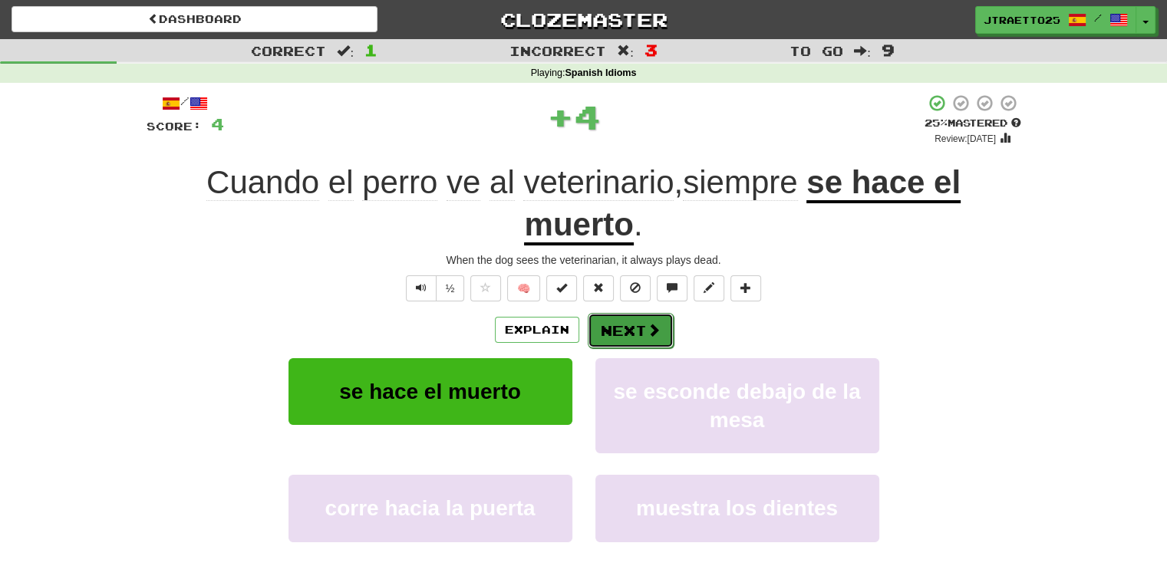
click at [647, 344] on button "Next" at bounding box center [631, 330] width 86 height 35
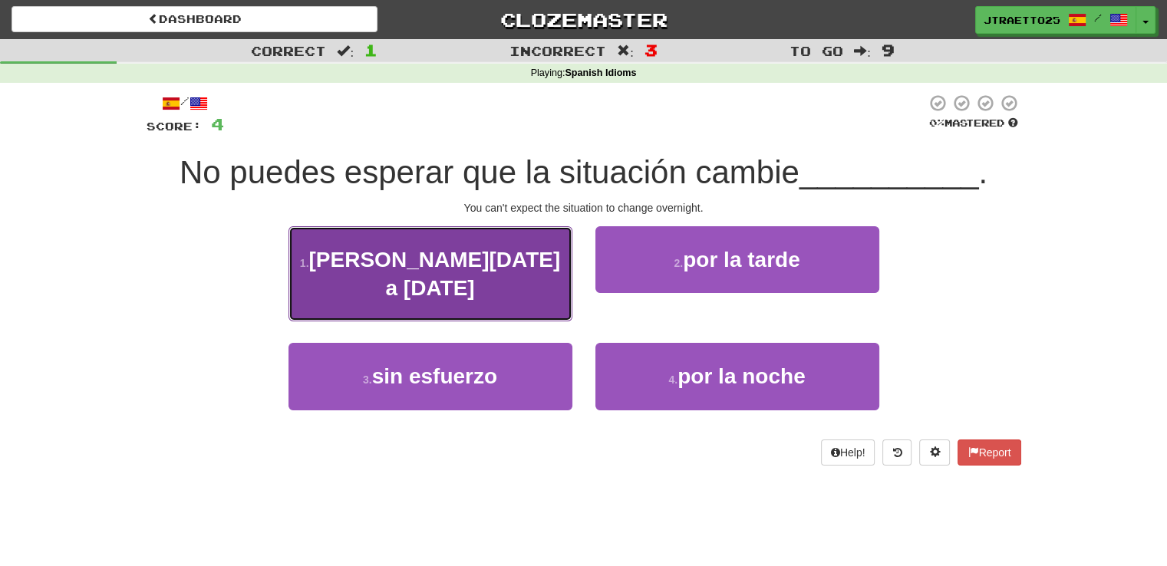
click at [497, 249] on span "de hoy a mañana" at bounding box center [434, 274] width 252 height 52
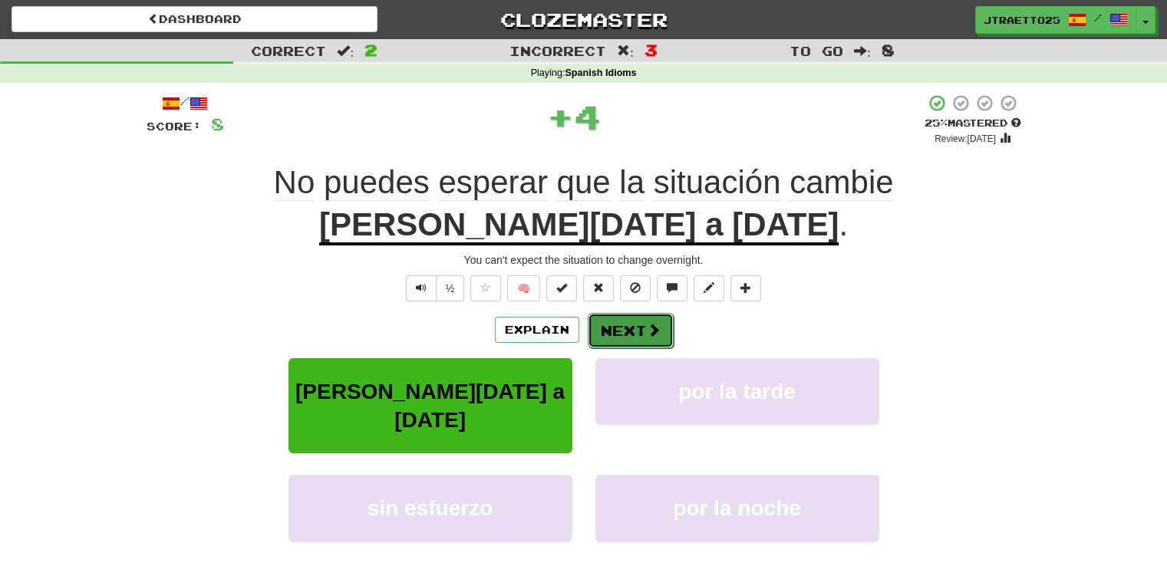
click at [644, 329] on button "Next" at bounding box center [631, 330] width 86 height 35
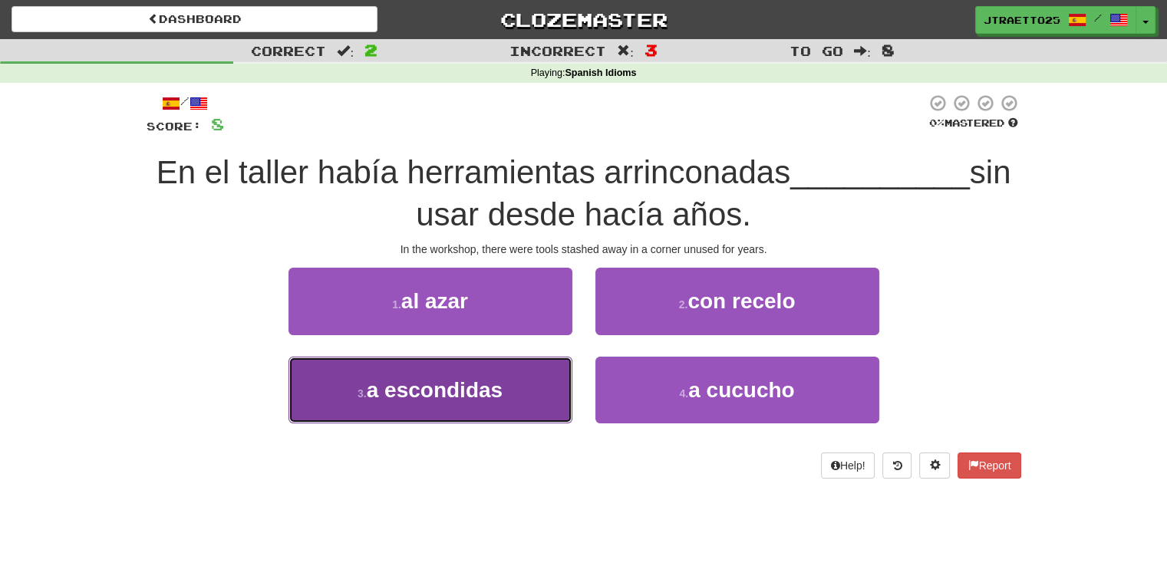
click at [535, 403] on button "3 . a escondidas" at bounding box center [430, 390] width 284 height 67
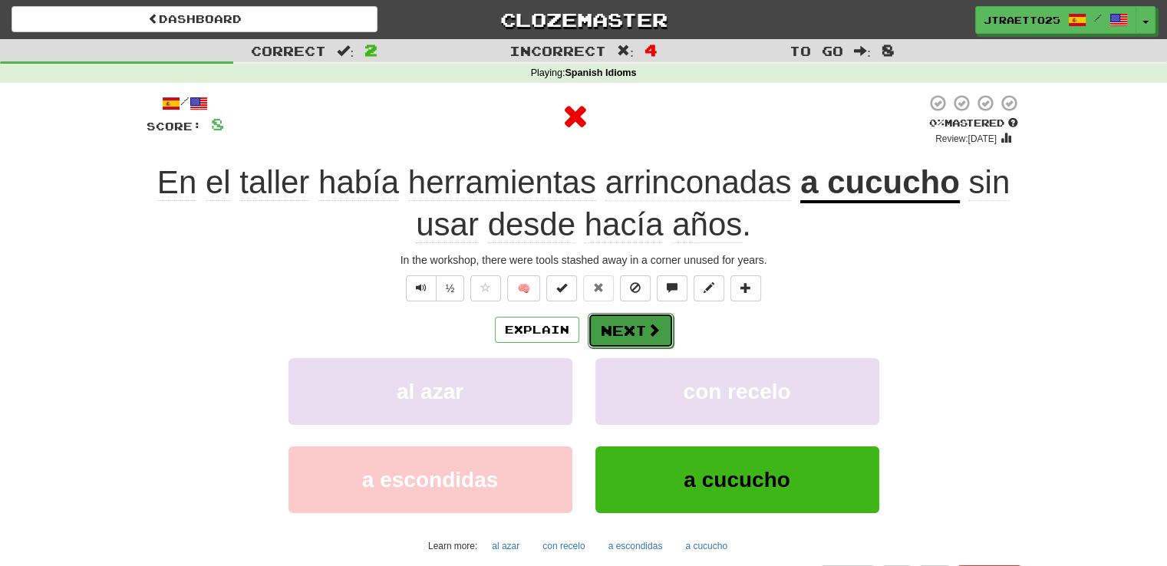
click at [636, 331] on button "Next" at bounding box center [631, 330] width 86 height 35
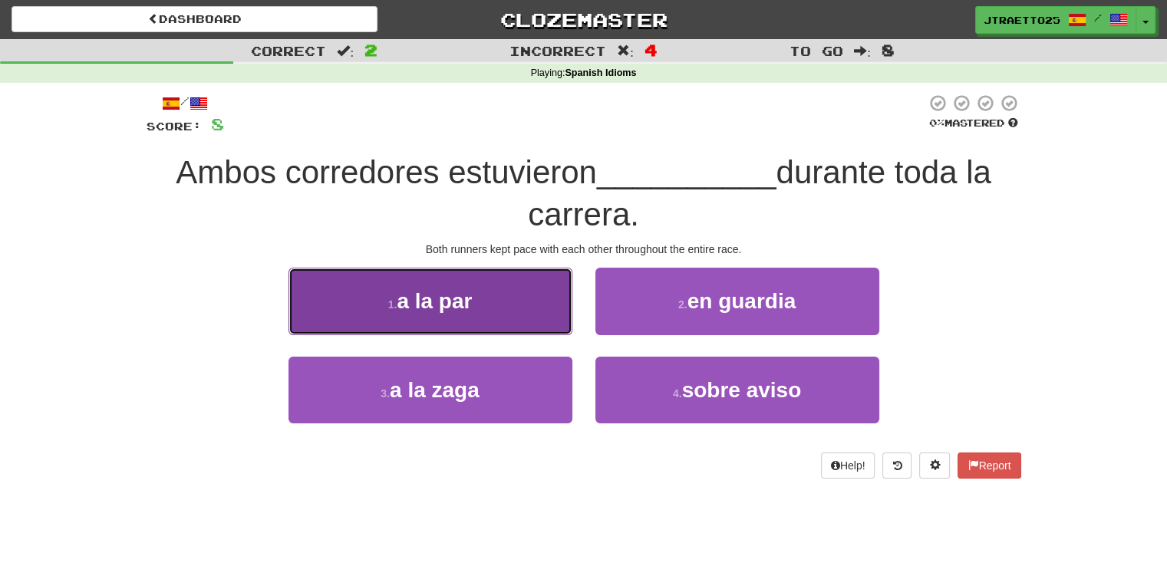
click at [489, 299] on button "1 . a la par" at bounding box center [430, 301] width 284 height 67
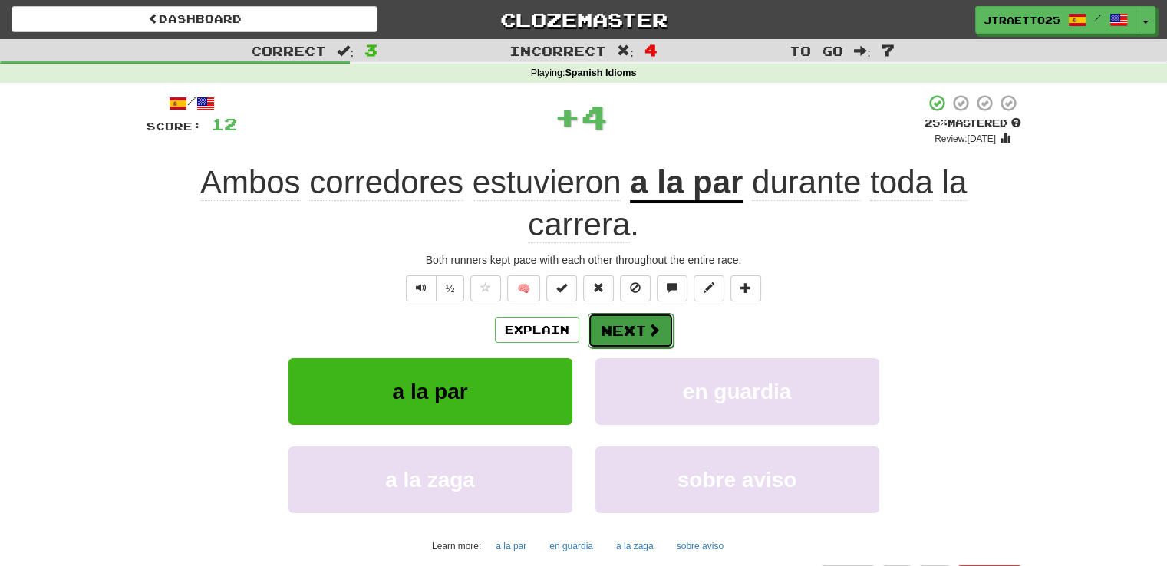
click at [651, 343] on button "Next" at bounding box center [631, 330] width 86 height 35
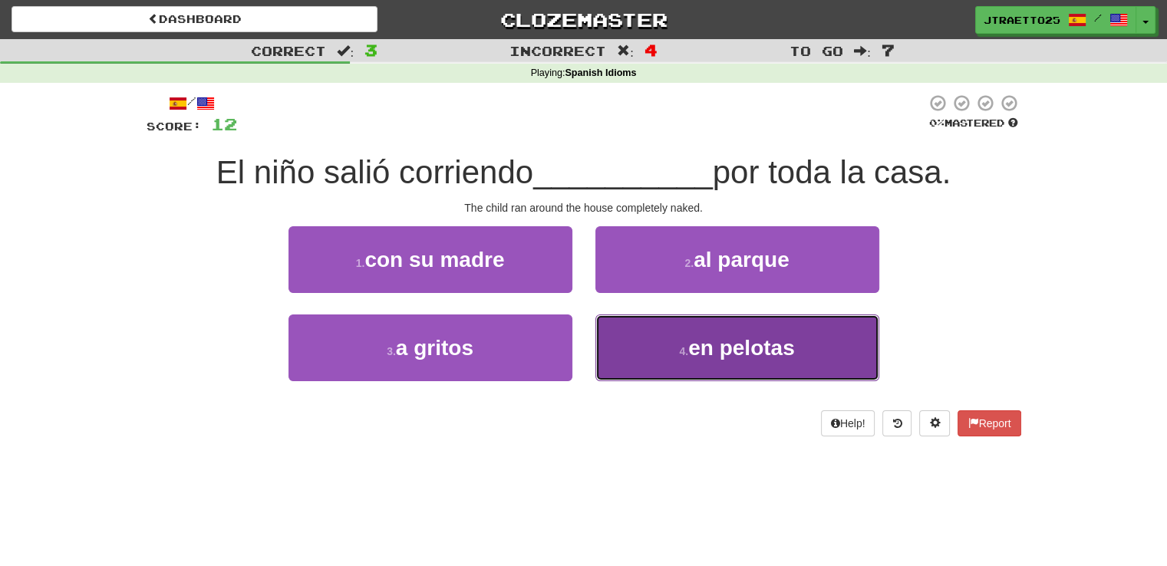
click at [694, 341] on span "en pelotas" at bounding box center [741, 348] width 106 height 24
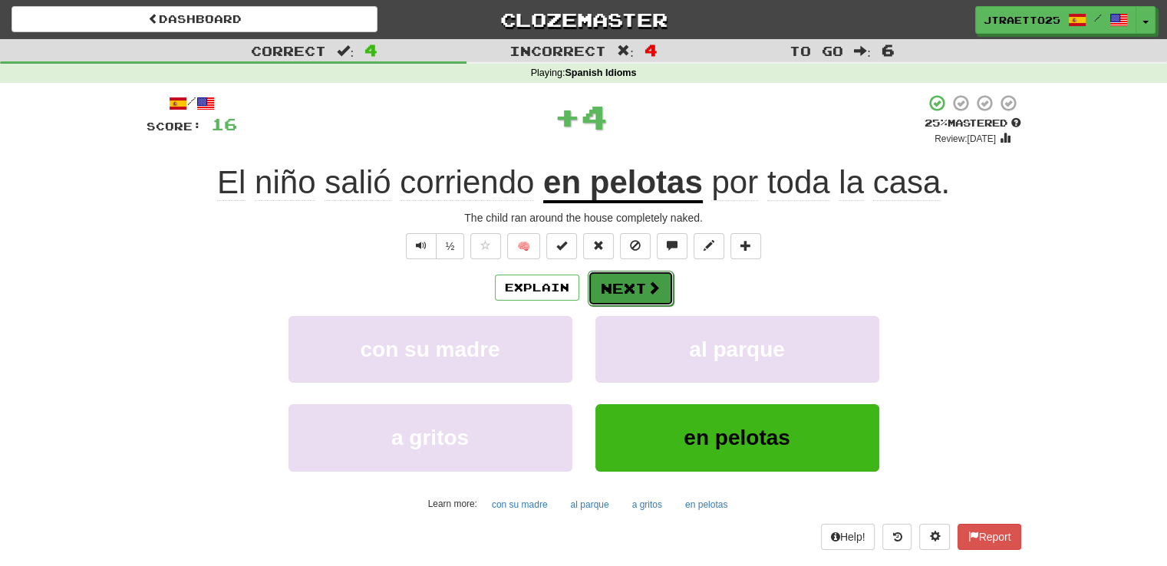
click at [631, 293] on button "Next" at bounding box center [631, 288] width 86 height 35
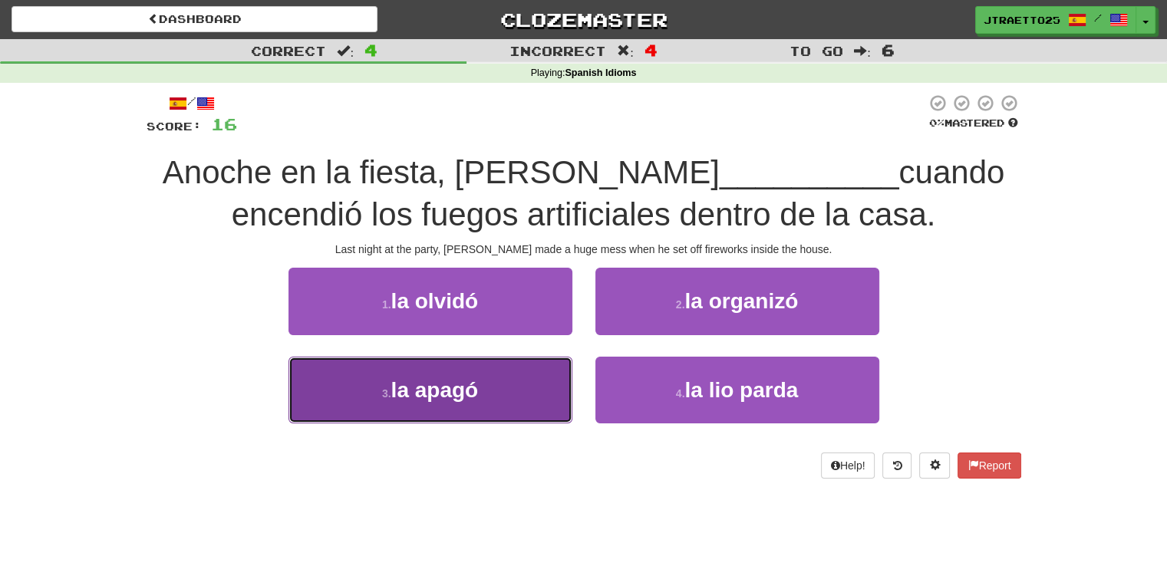
click at [525, 397] on button "3 . la apagó" at bounding box center [430, 390] width 284 height 67
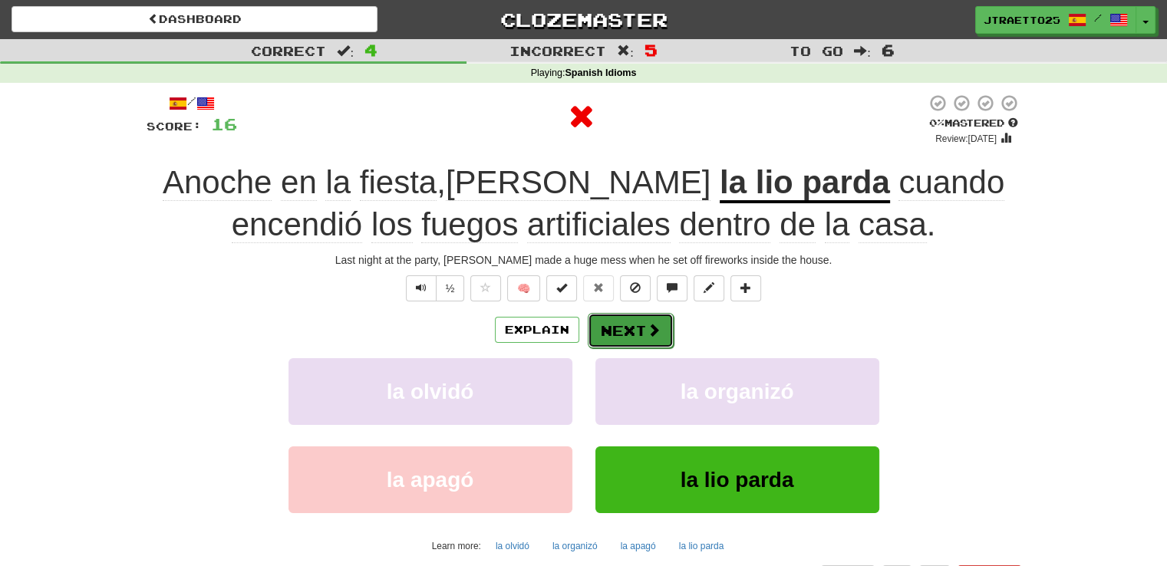
click at [623, 332] on button "Next" at bounding box center [631, 330] width 86 height 35
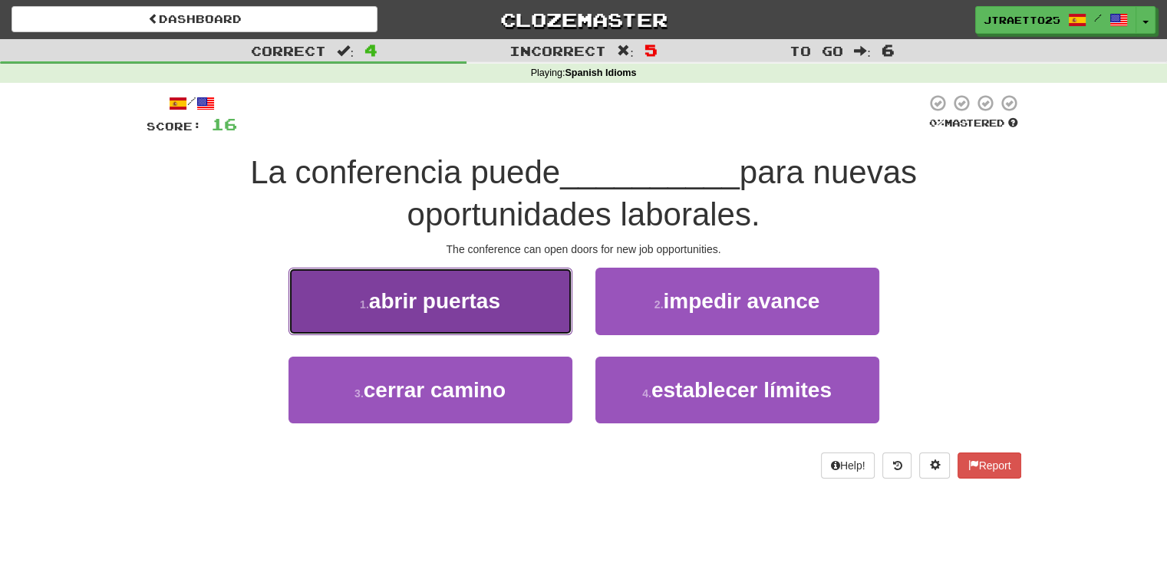
click at [407, 298] on span "abrir puertas" at bounding box center [434, 301] width 131 height 24
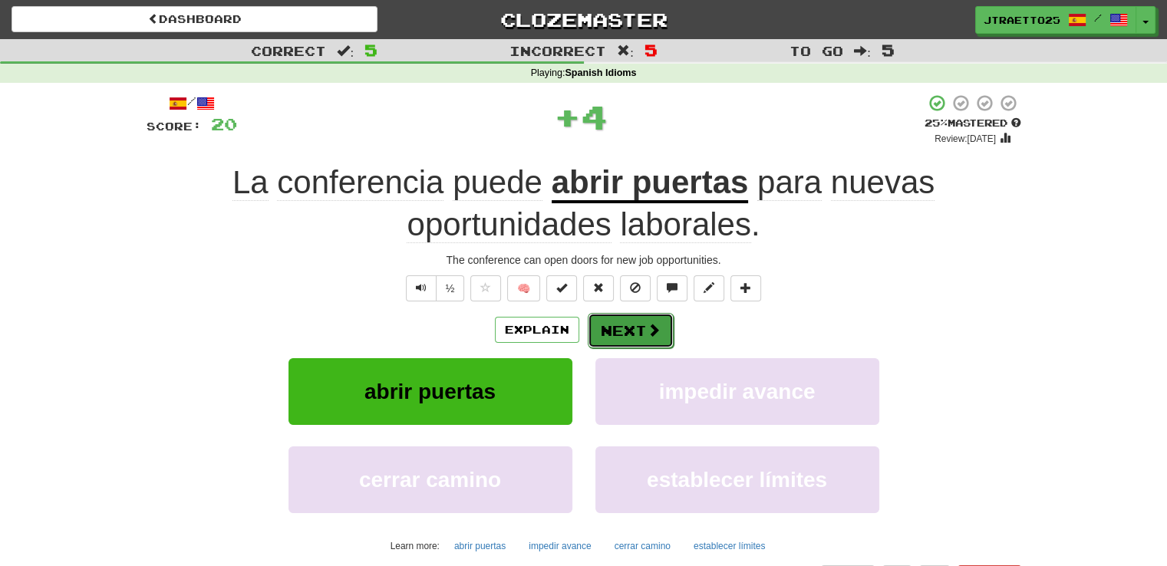
click at [637, 335] on button "Next" at bounding box center [631, 330] width 86 height 35
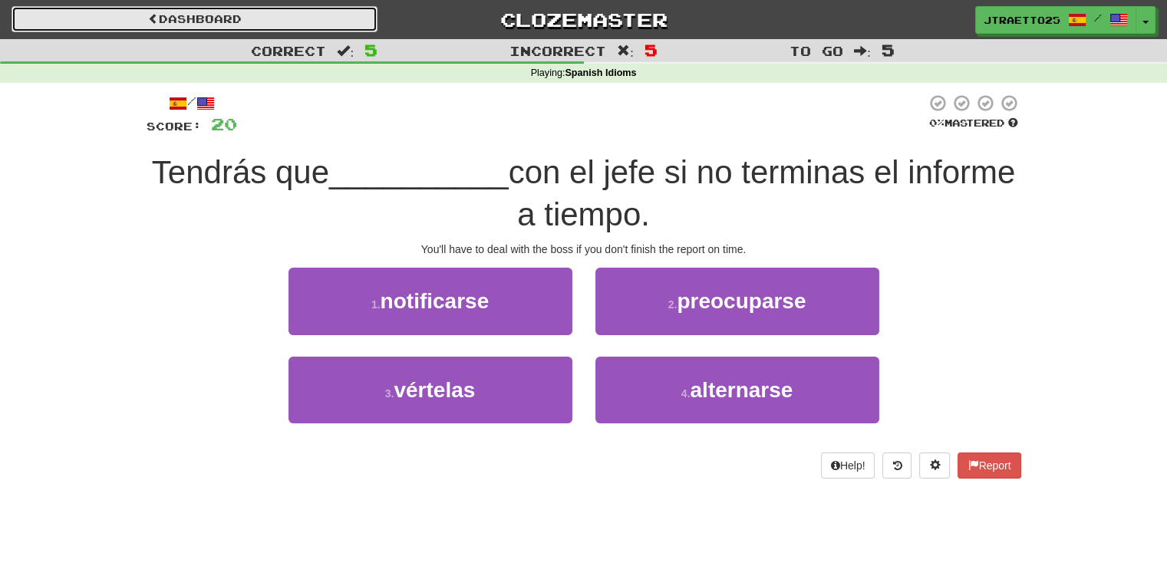
click at [249, 10] on link "Dashboard" at bounding box center [195, 19] width 366 height 26
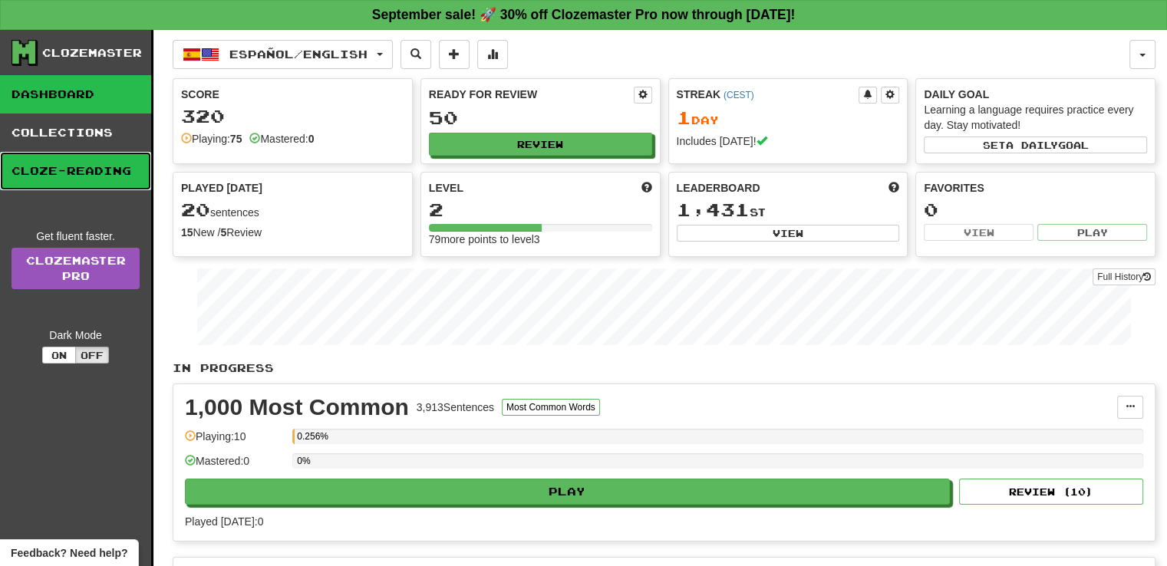
click at [71, 166] on link "Cloze-Reading" at bounding box center [75, 171] width 151 height 38
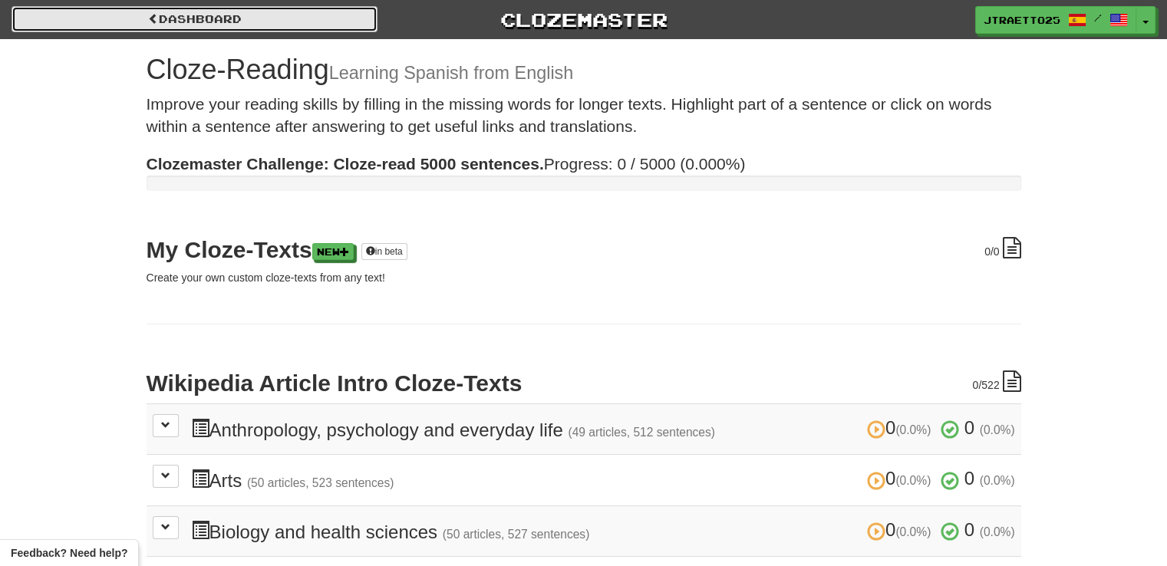
click at [237, 27] on link "Dashboard" at bounding box center [195, 19] width 366 height 26
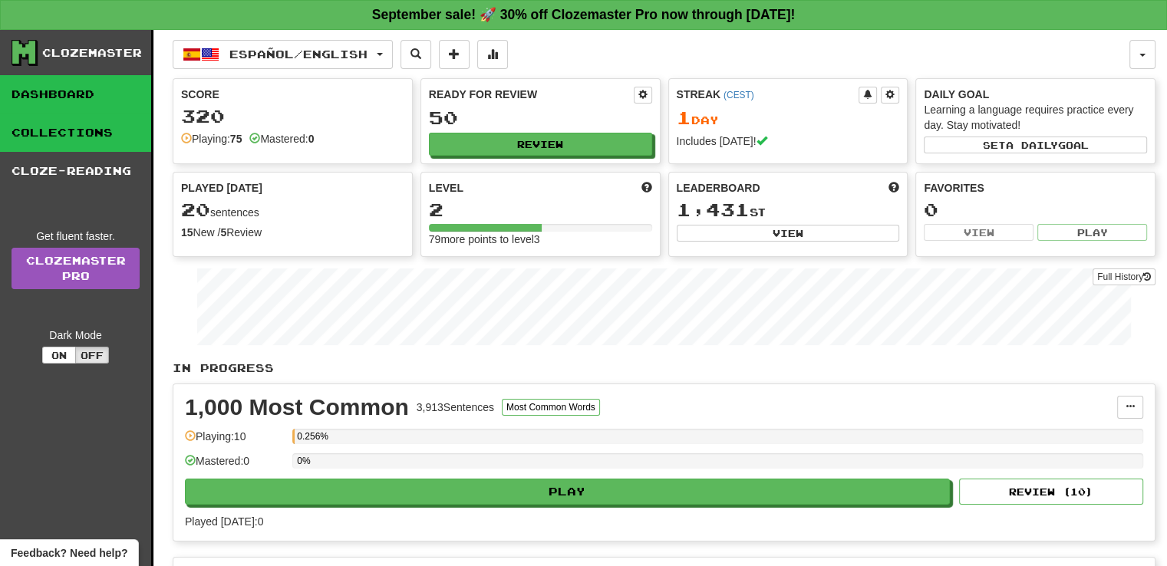
click at [110, 127] on link "Collections" at bounding box center [75, 133] width 151 height 38
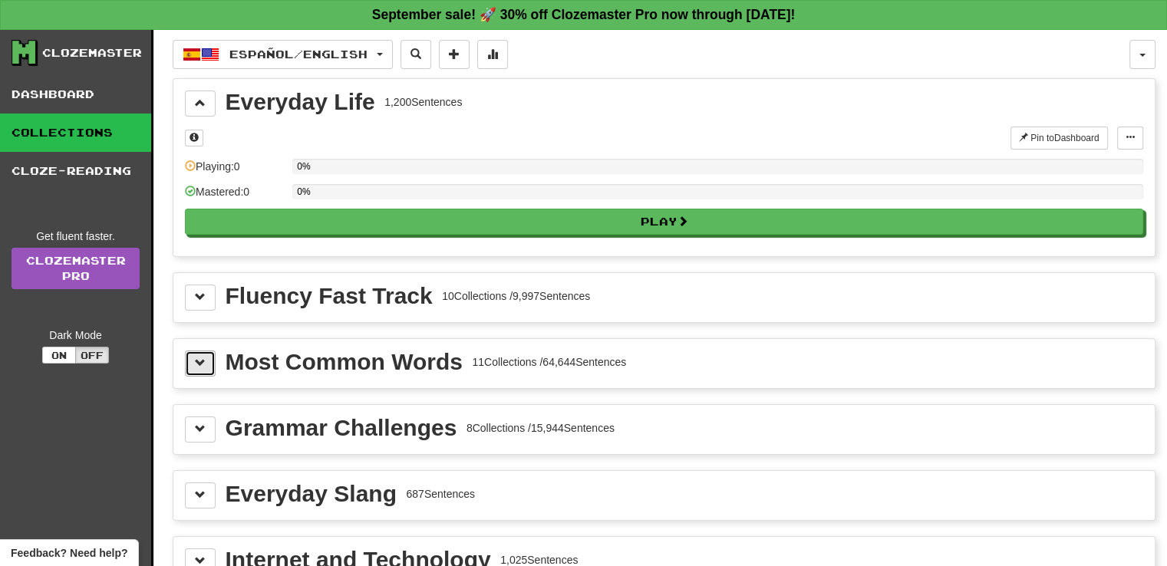
click at [203, 364] on span at bounding box center [200, 362] width 11 height 11
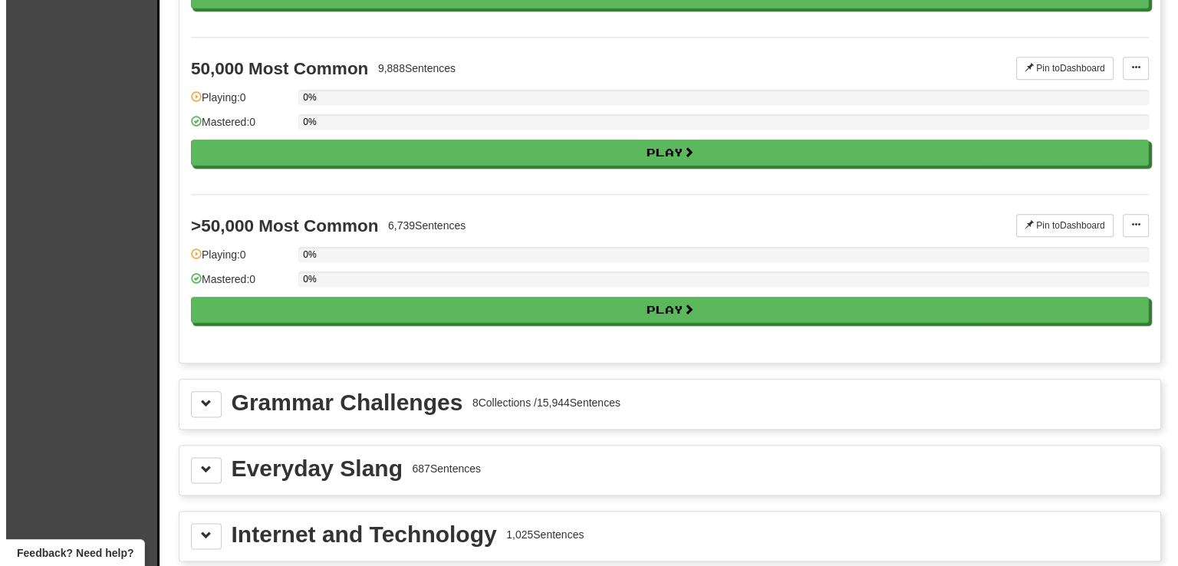
scroll to position [1798, 0]
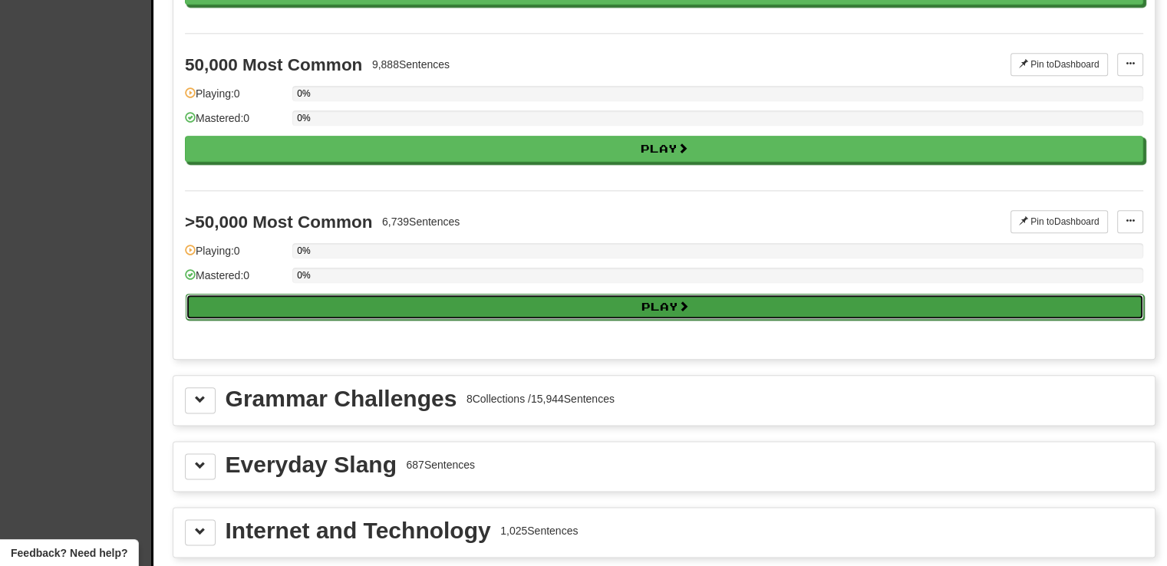
click at [660, 298] on button "Play" at bounding box center [665, 307] width 958 height 26
select select "**"
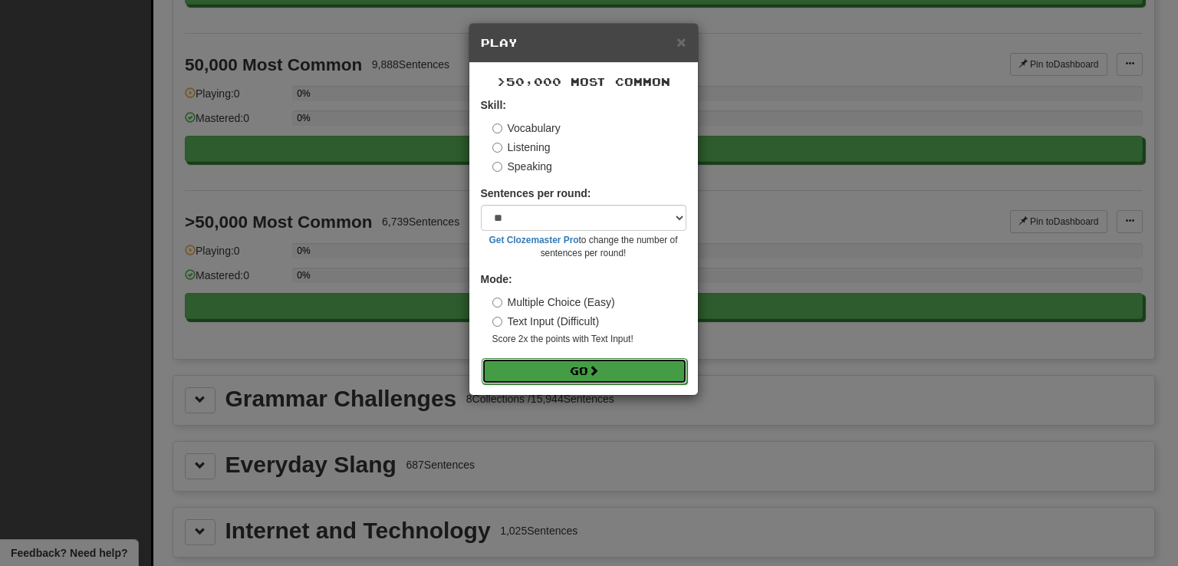
click at [599, 367] on span at bounding box center [593, 370] width 11 height 11
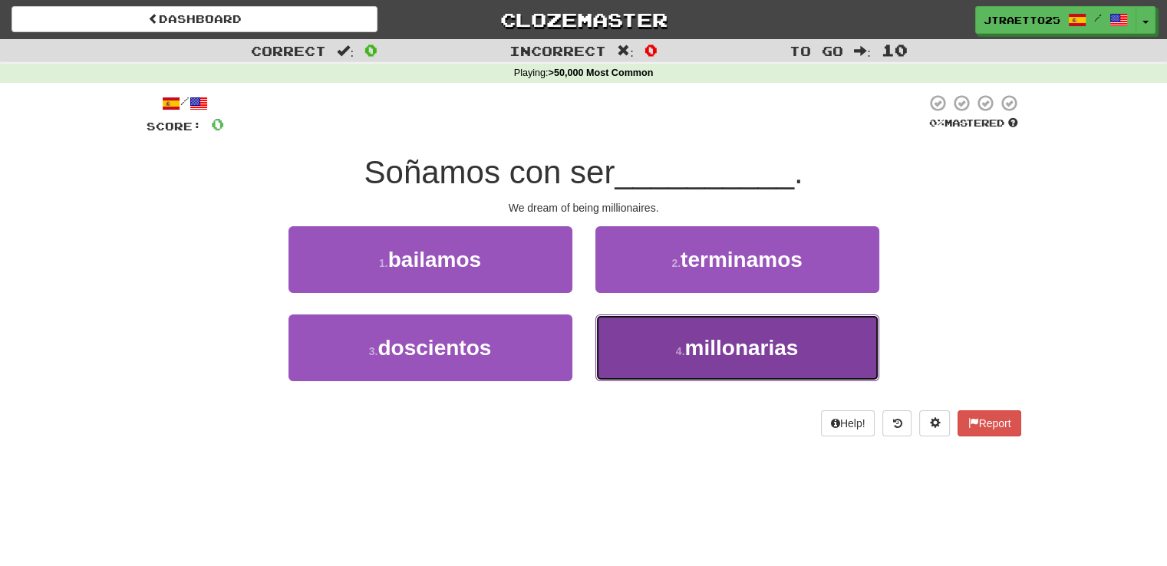
click at [666, 330] on button "4 . millonarias" at bounding box center [737, 348] width 284 height 67
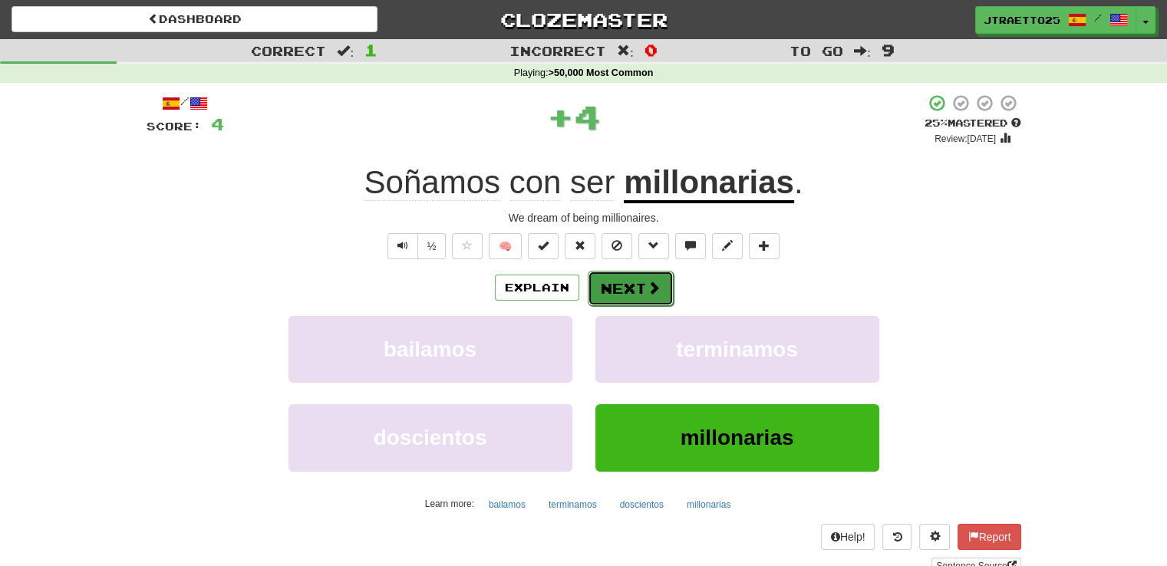
click at [641, 283] on button "Next" at bounding box center [631, 288] width 86 height 35
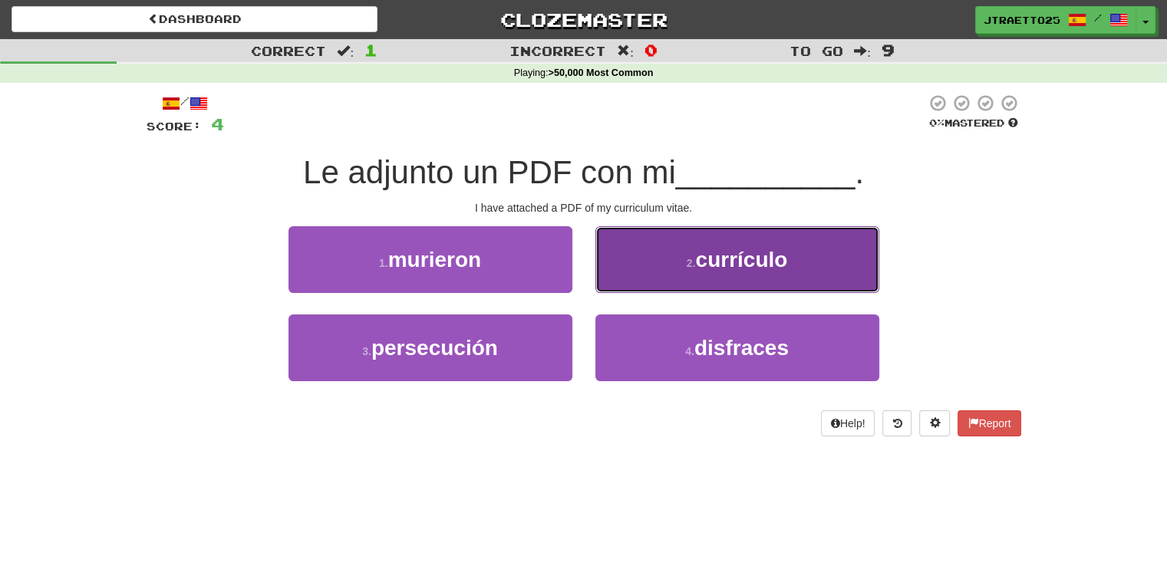
click at [704, 267] on span "currículo" at bounding box center [741, 260] width 92 height 24
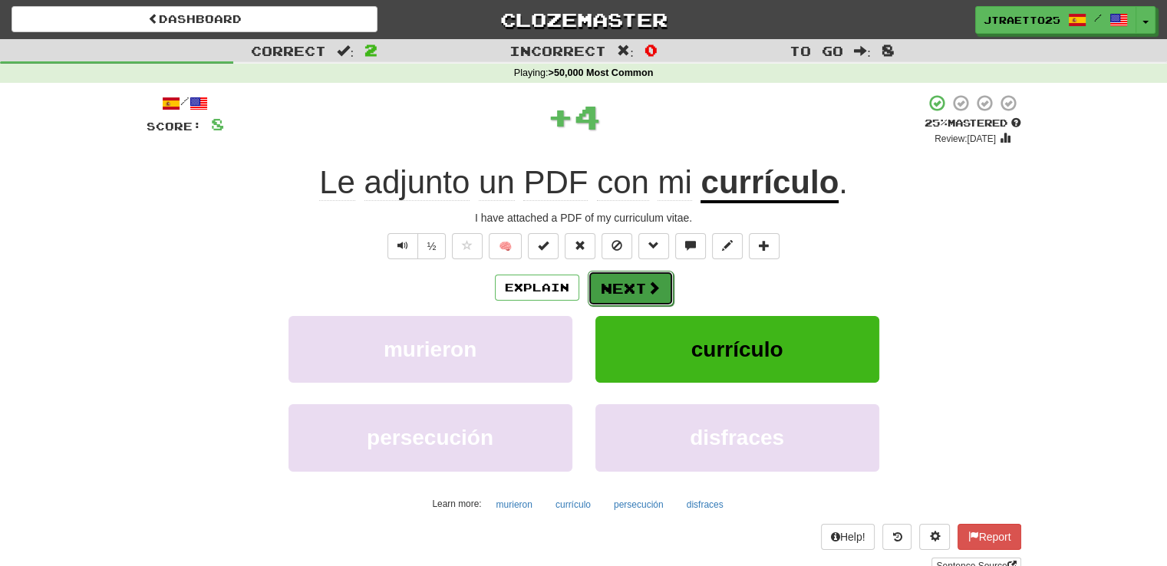
click at [658, 302] on button "Next" at bounding box center [631, 288] width 86 height 35
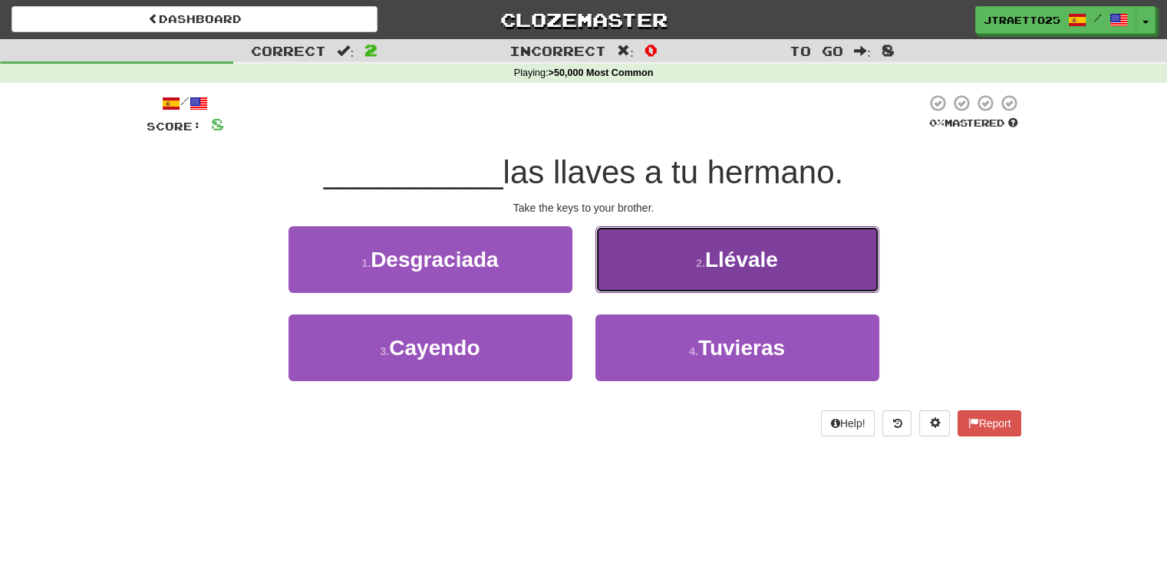
click at [669, 259] on button "2 . [GEOGRAPHIC_DATA]" at bounding box center [737, 259] width 284 height 67
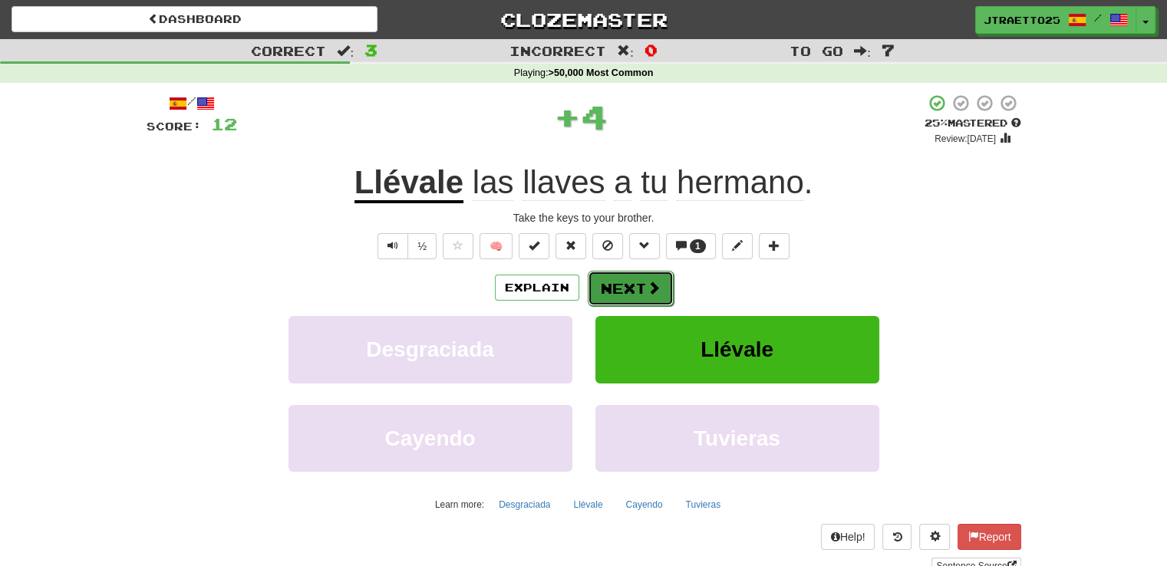
click at [618, 295] on button "Next" at bounding box center [631, 288] width 86 height 35
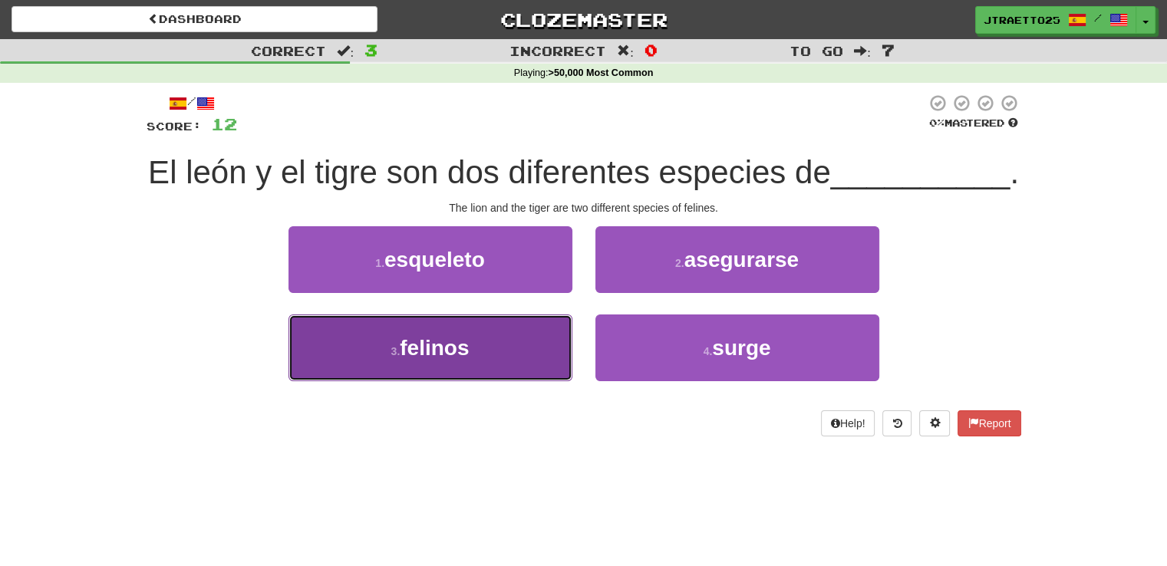
click at [507, 381] on button "3 . felinos" at bounding box center [430, 348] width 284 height 67
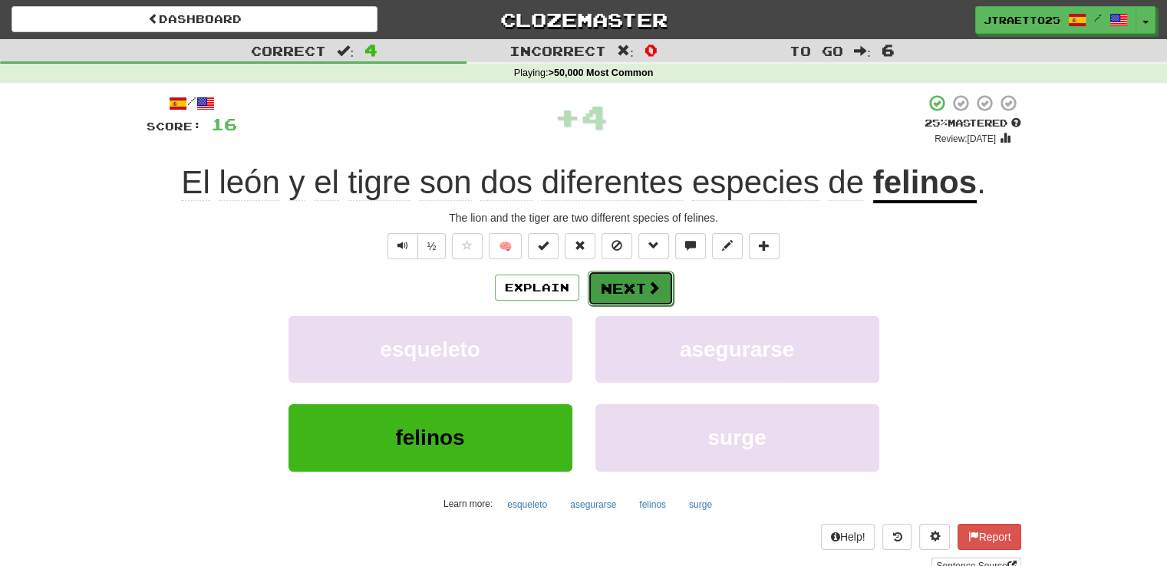
click at [622, 283] on button "Next" at bounding box center [631, 288] width 86 height 35
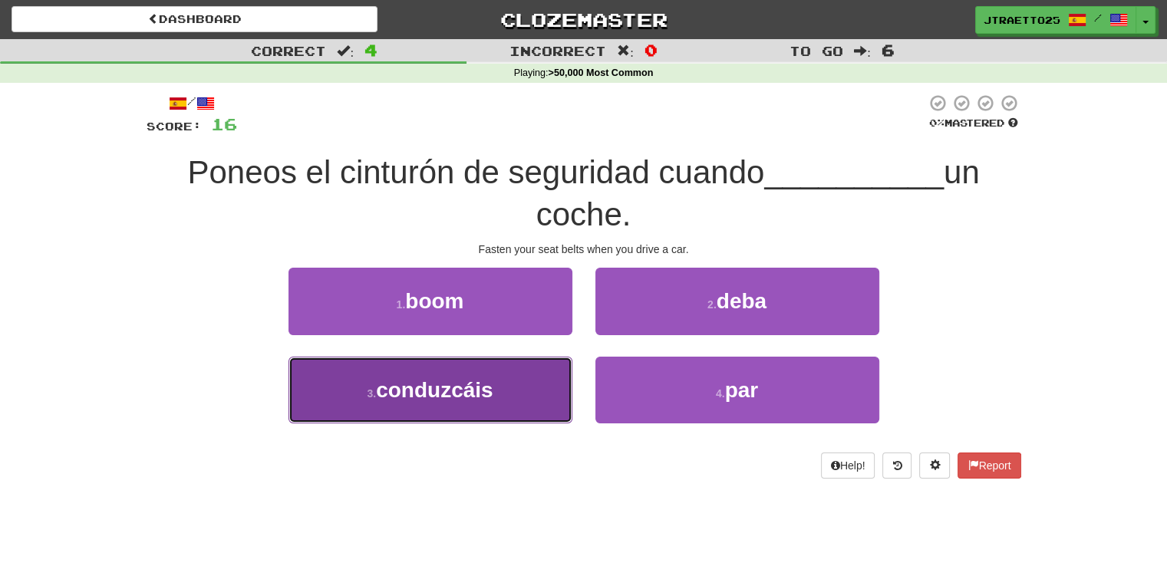
click at [479, 378] on span "conduzcáis" at bounding box center [434, 390] width 117 height 24
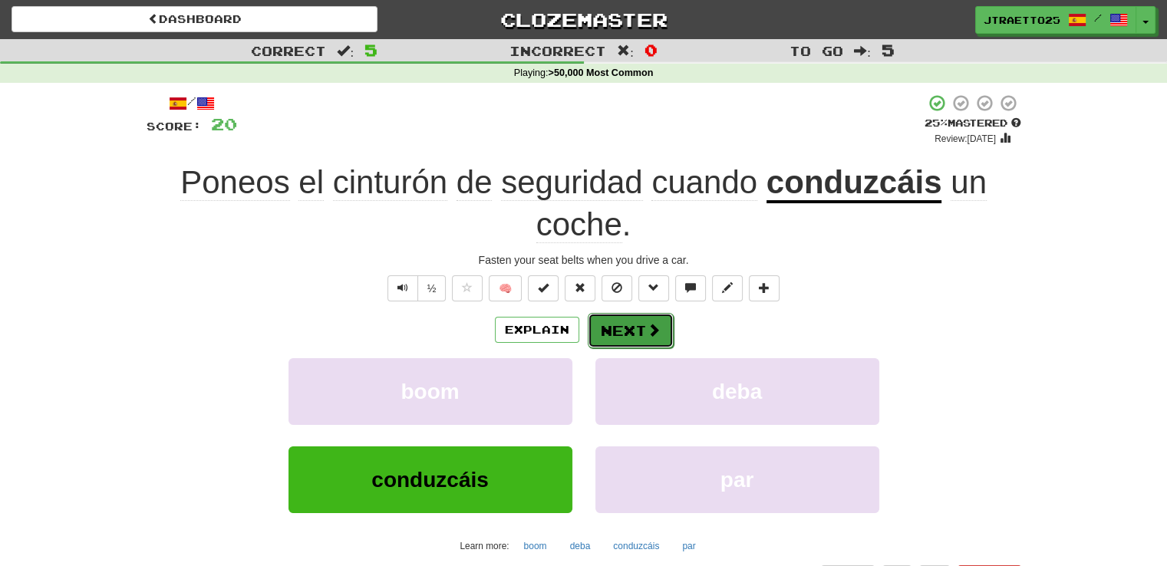
click at [611, 334] on button "Next" at bounding box center [631, 330] width 86 height 35
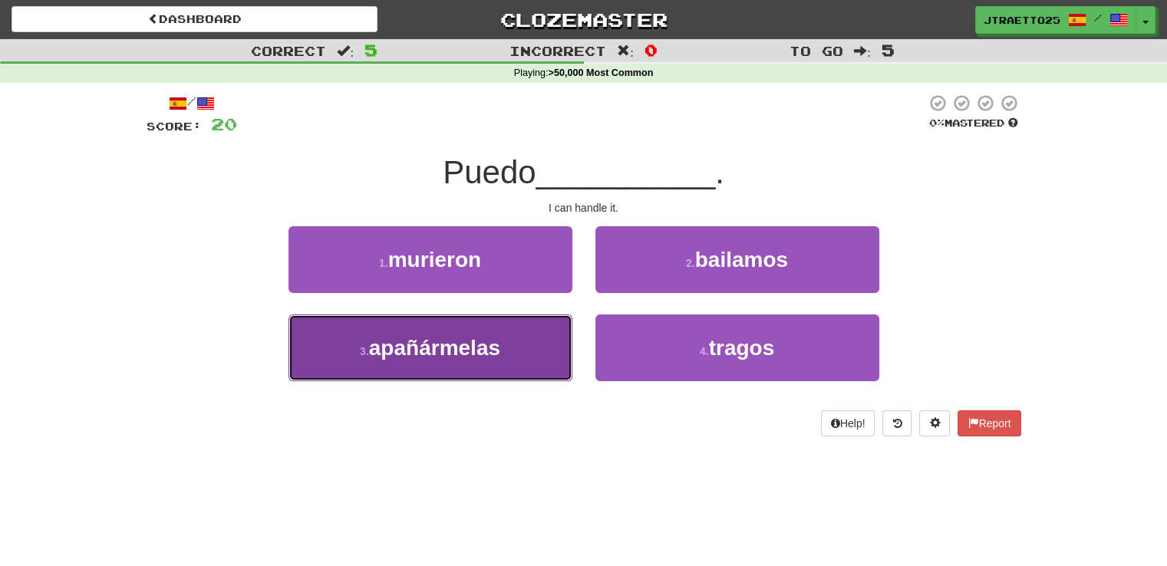
click at [459, 336] on span "apañármelas" at bounding box center [434, 348] width 131 height 24
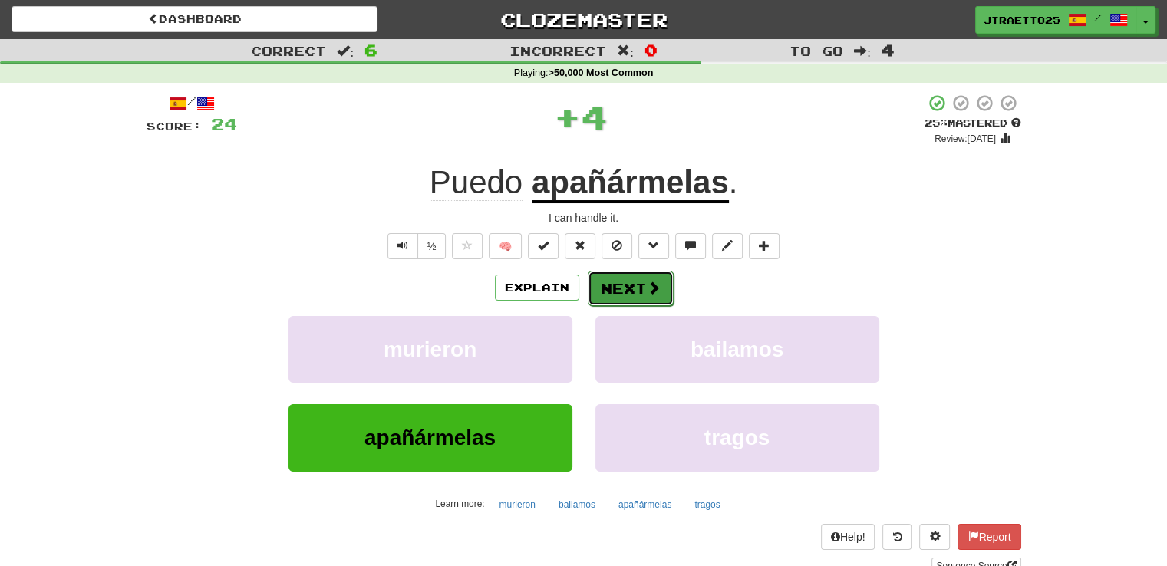
click at [651, 273] on button "Next" at bounding box center [631, 288] width 86 height 35
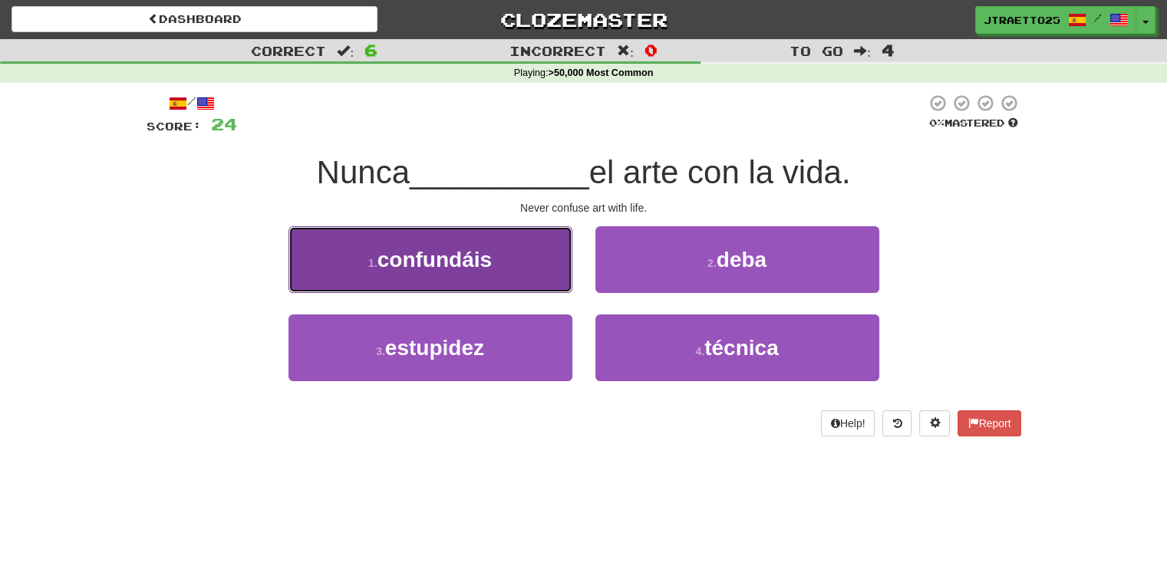
click at [460, 272] on button "1 . confundáis" at bounding box center [430, 259] width 284 height 67
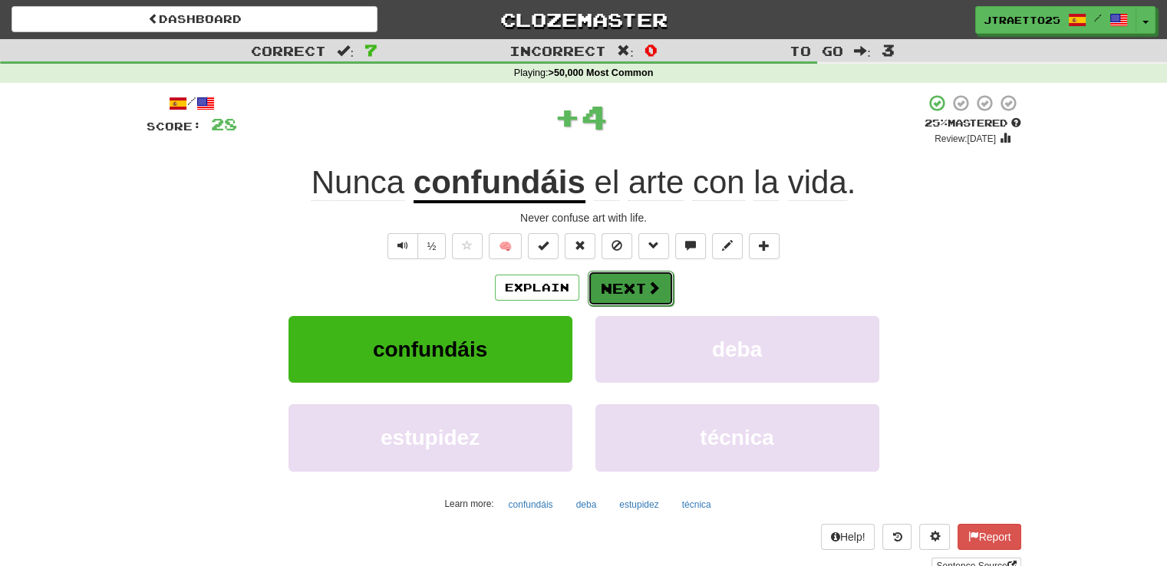
click at [653, 286] on span at bounding box center [654, 288] width 14 height 14
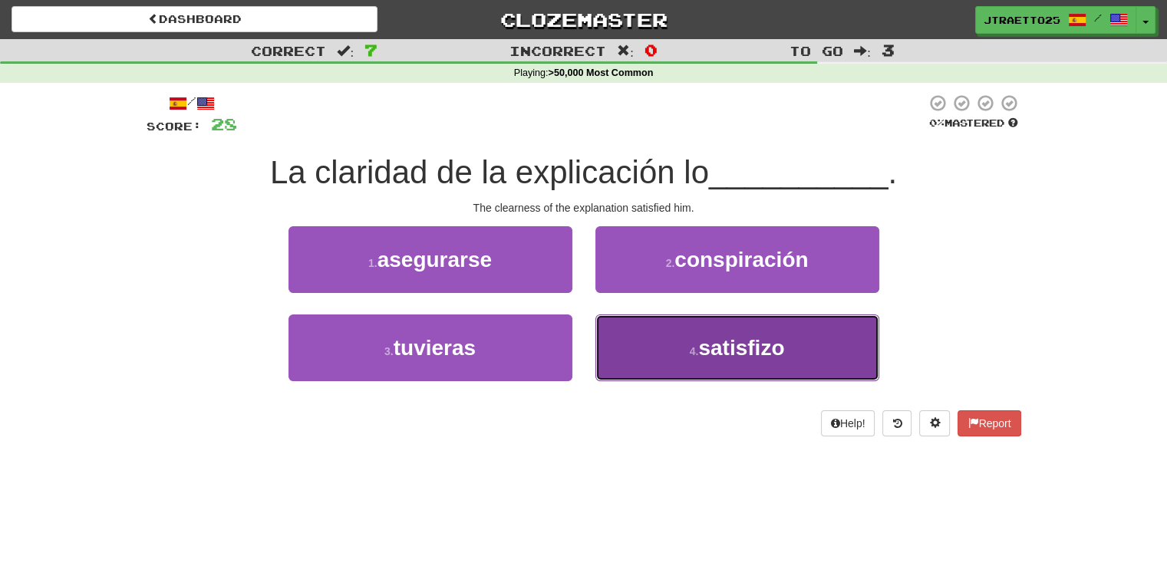
click at [697, 337] on button "4 . satisfizo" at bounding box center [737, 348] width 284 height 67
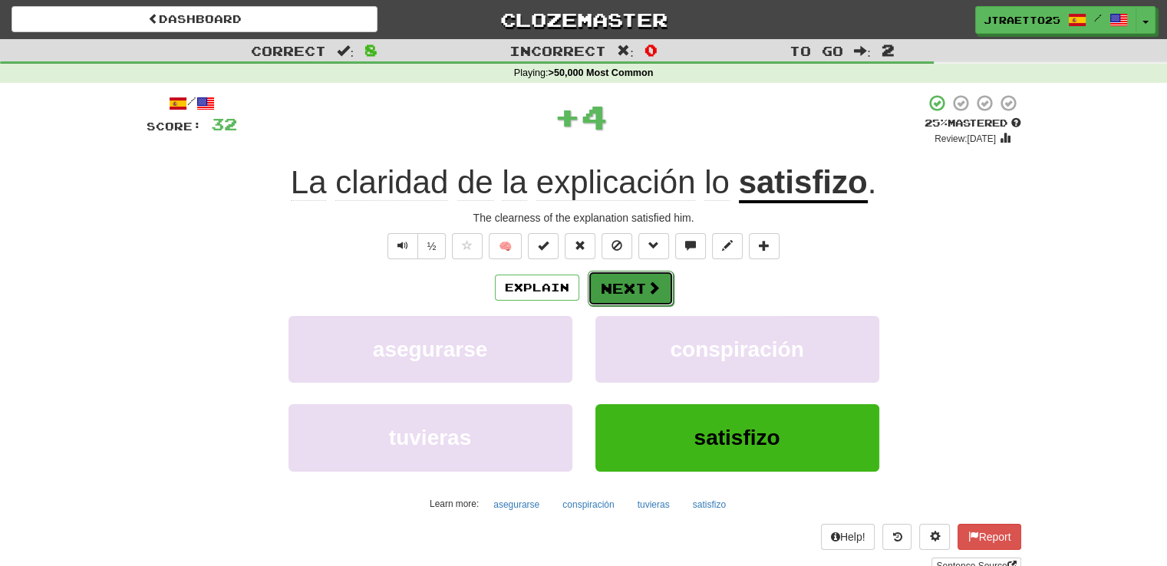
click at [642, 281] on button "Next" at bounding box center [631, 288] width 86 height 35
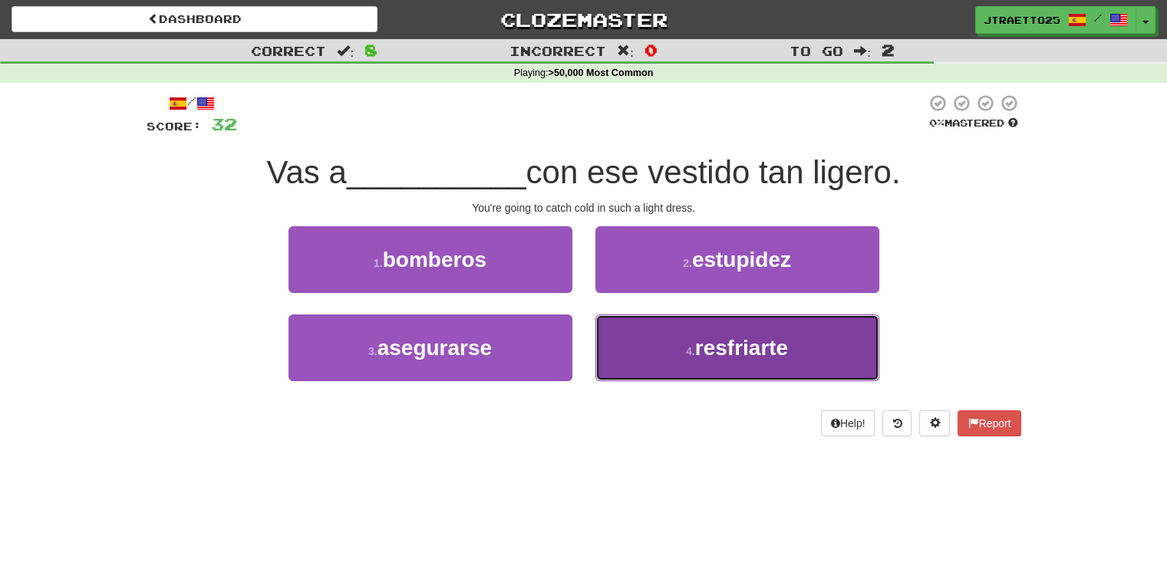
click at [681, 335] on button "4 . resfriarte" at bounding box center [737, 348] width 284 height 67
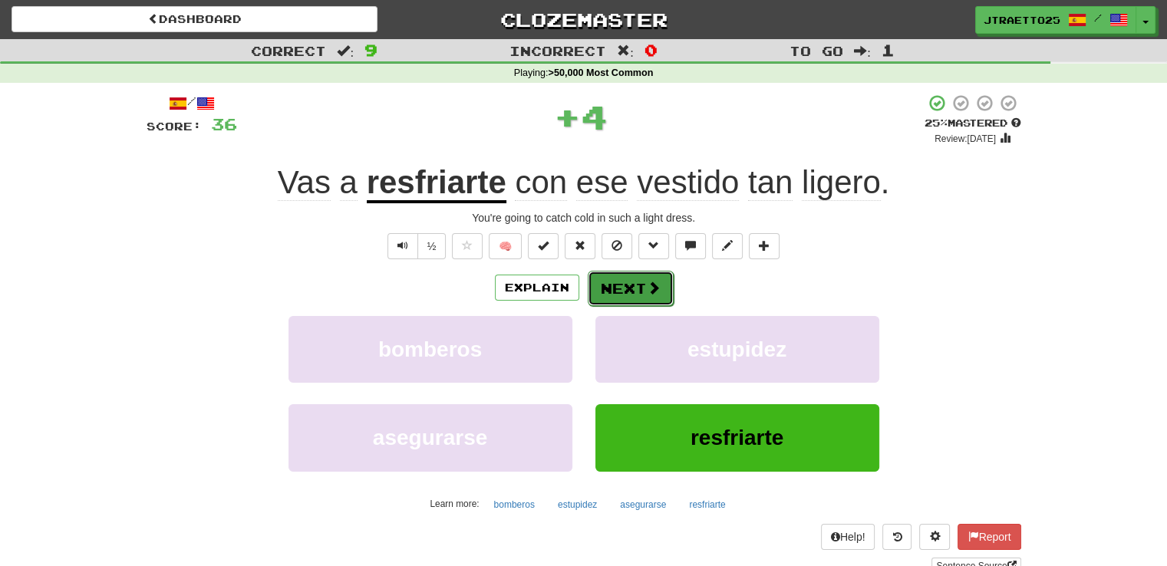
click at [655, 301] on button "Next" at bounding box center [631, 288] width 86 height 35
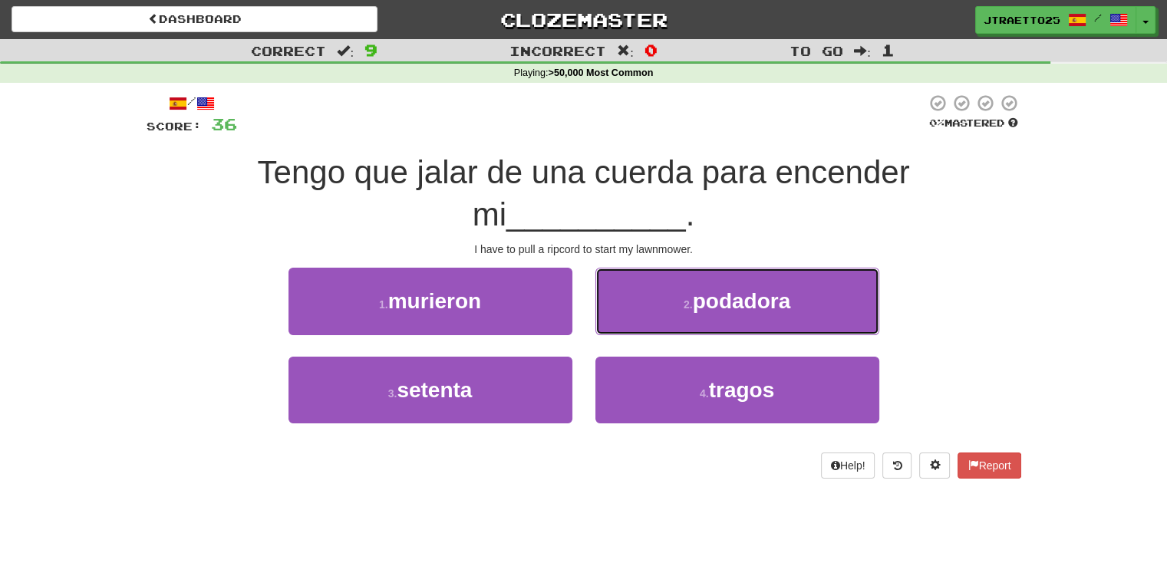
click at [655, 301] on button "2 . podadora" at bounding box center [737, 301] width 284 height 67
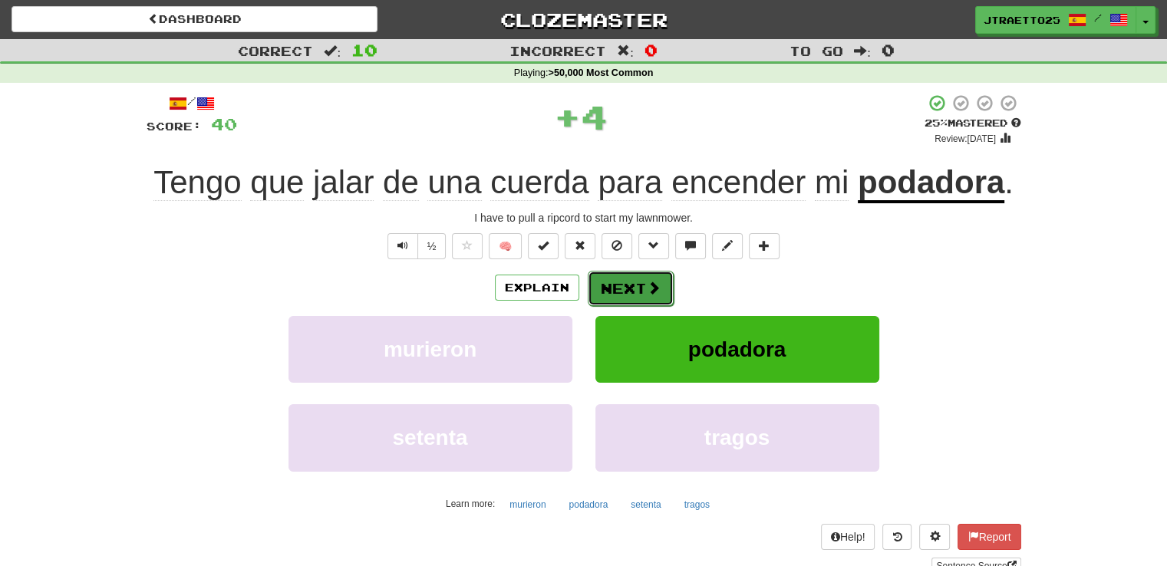
click at [637, 292] on button "Next" at bounding box center [631, 288] width 86 height 35
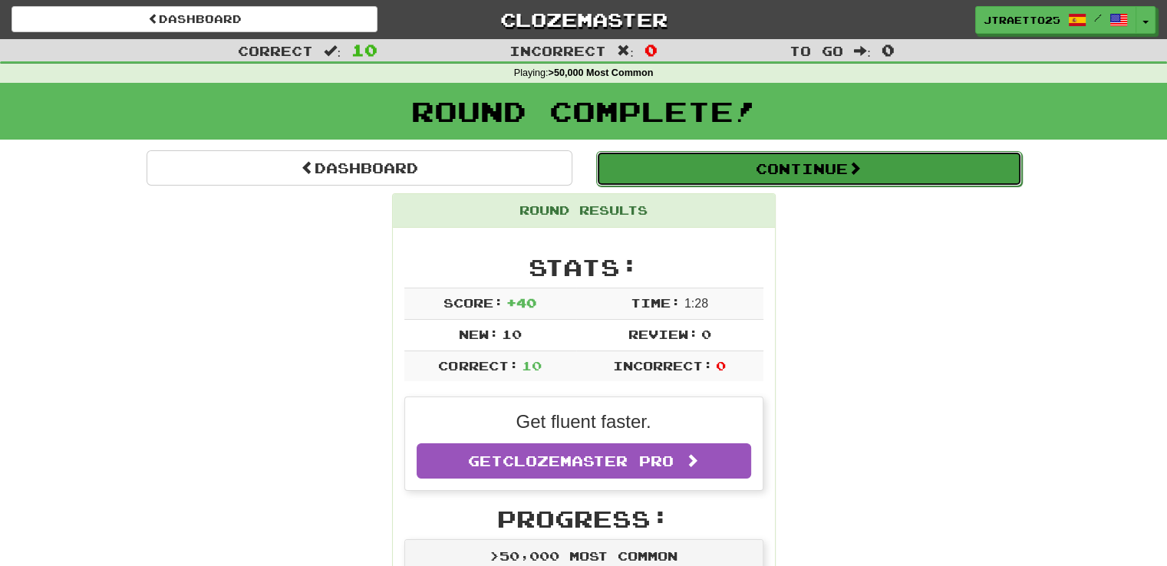
click at [792, 174] on button "Continue" at bounding box center [809, 168] width 426 height 35
